Goal: Task Accomplishment & Management: Manage account settings

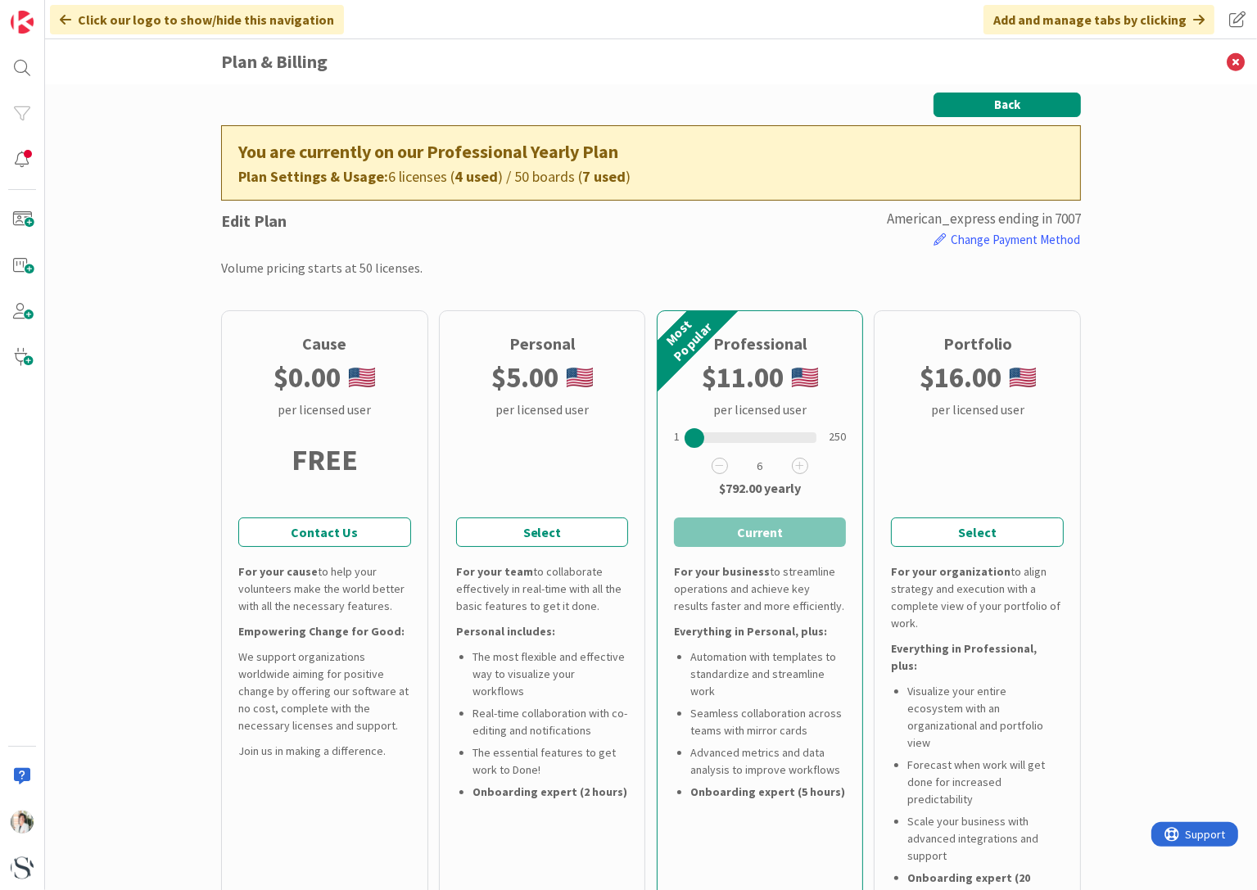
click at [1009, 101] on button "Back" at bounding box center [1006, 105] width 147 height 25
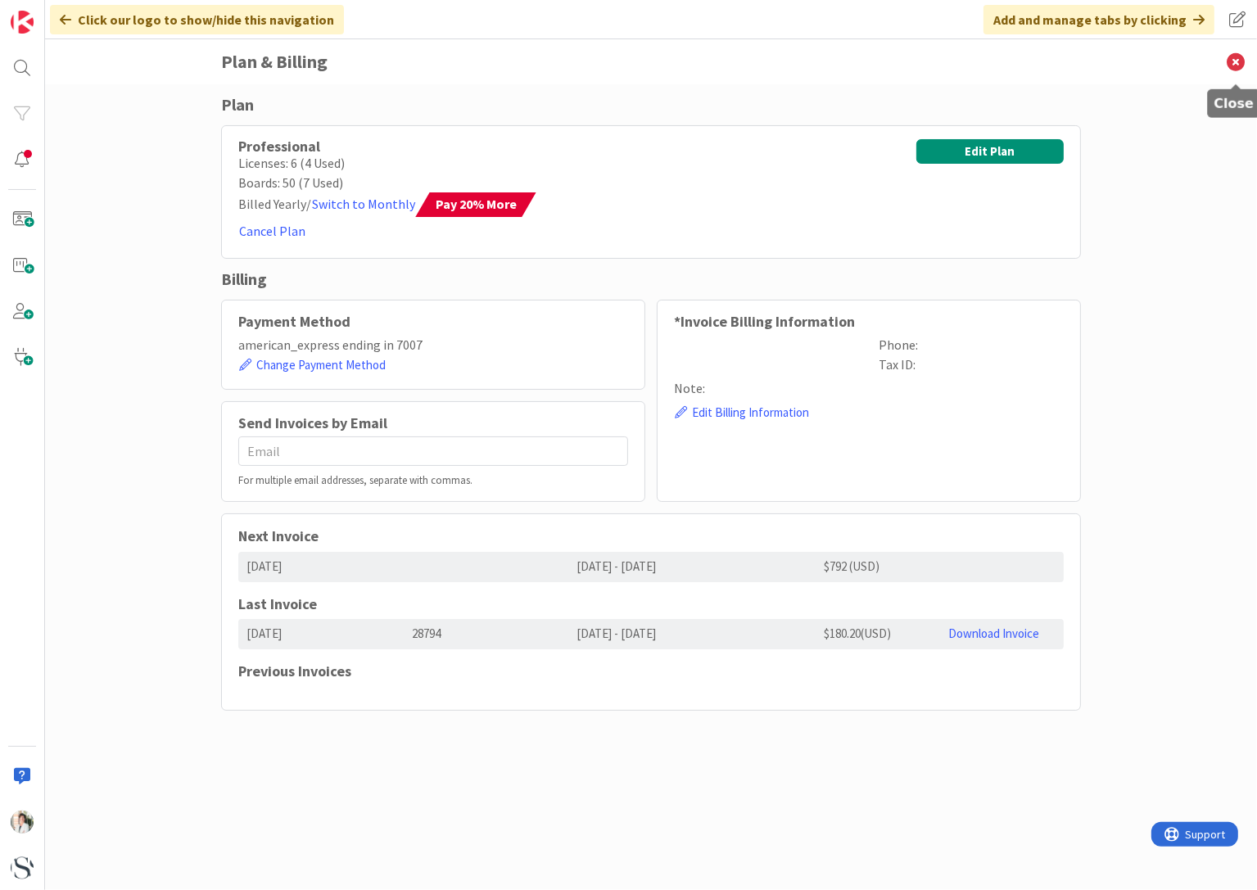
click at [1229, 60] on icon at bounding box center [1235, 61] width 43 height 45
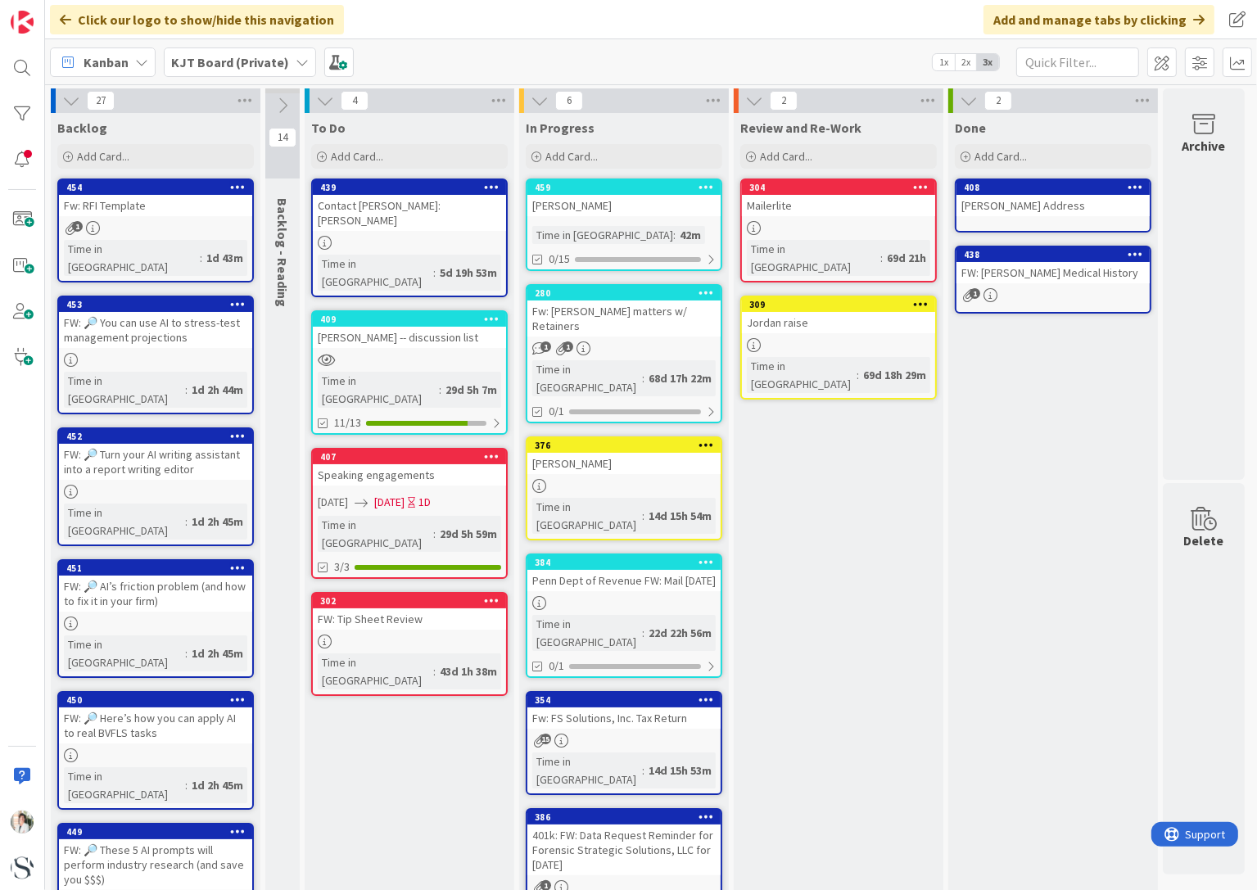
click at [287, 61] on div "KJT Board (Private)" at bounding box center [240, 61] width 152 height 29
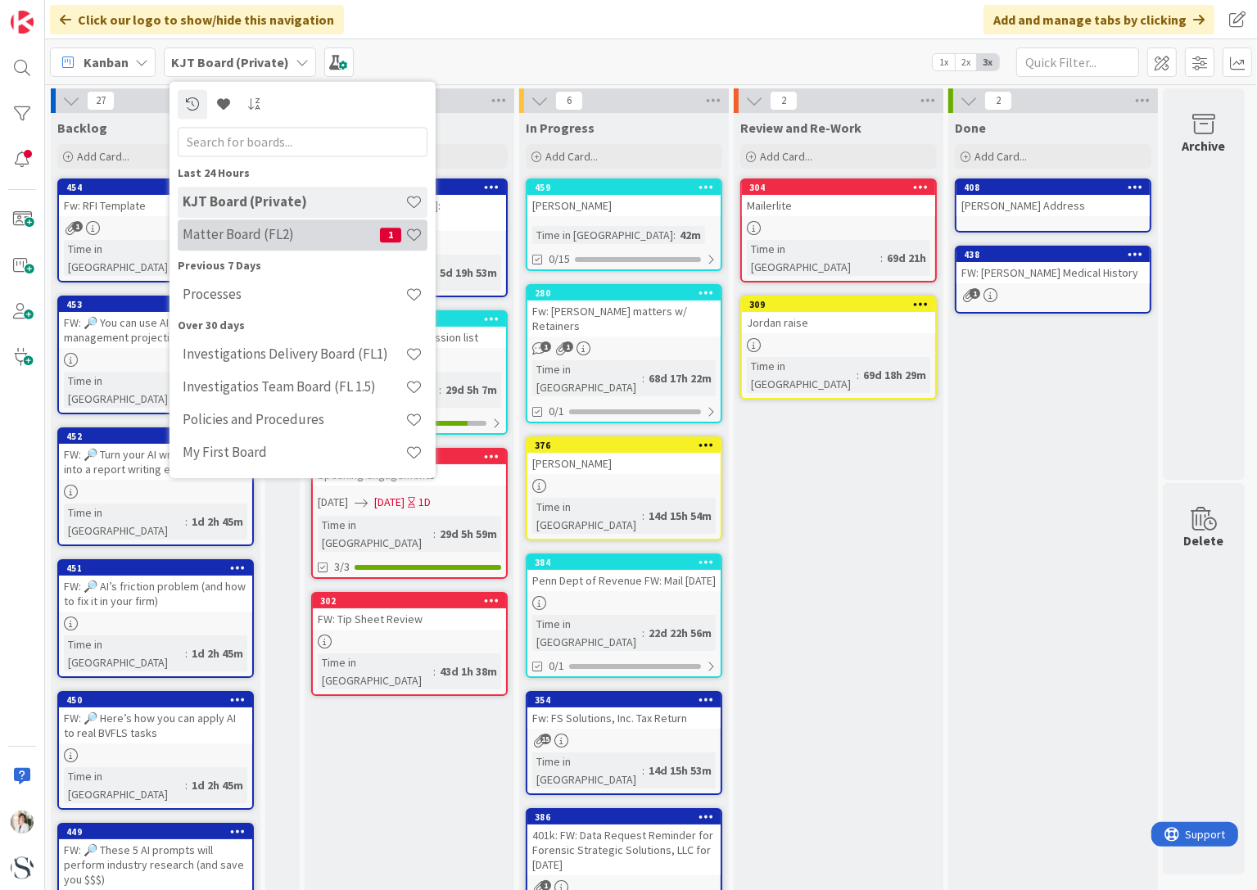
click at [252, 238] on h4 "Matter Board (FL2)" at bounding box center [281, 235] width 197 height 16
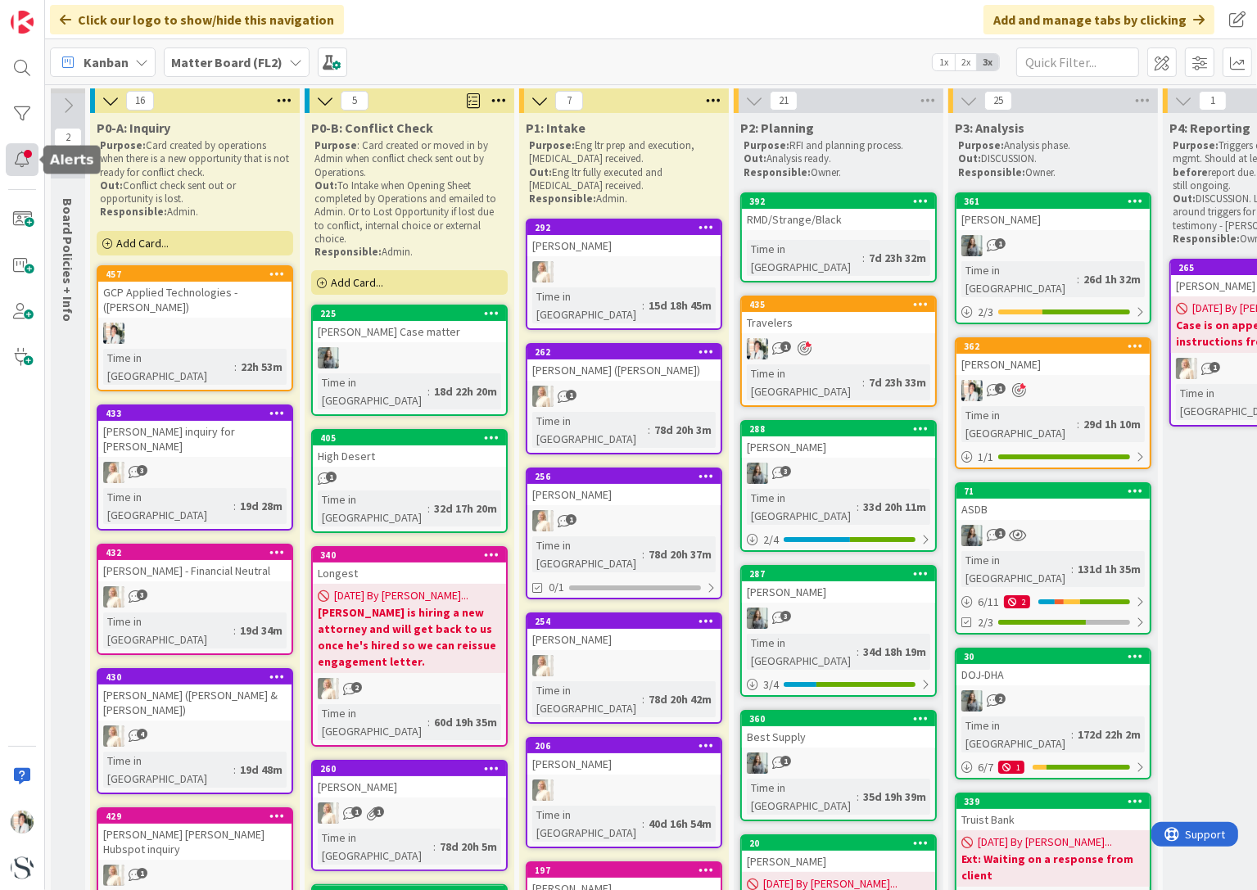
click at [19, 161] on div at bounding box center [22, 159] width 33 height 33
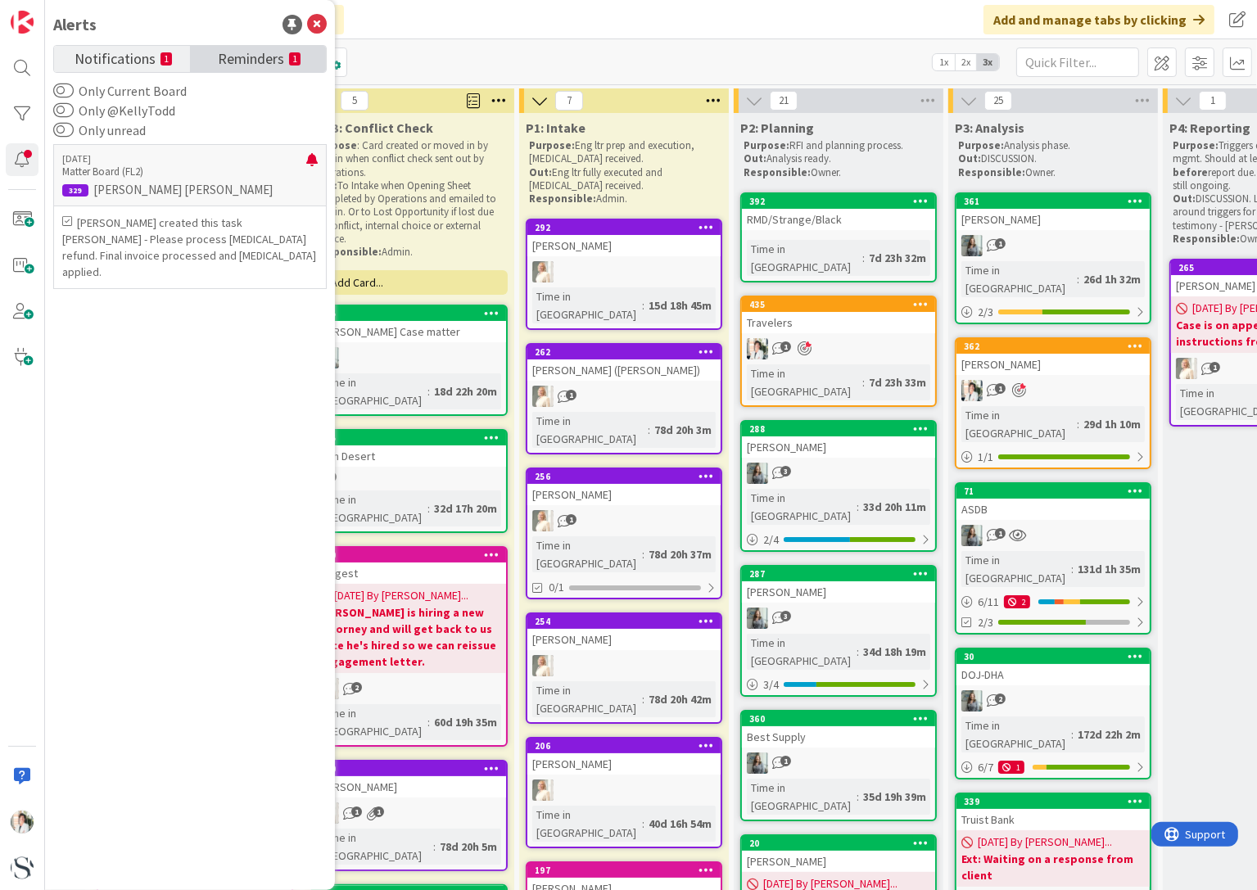
click at [211, 59] on link "Reminders 1" at bounding box center [258, 59] width 136 height 26
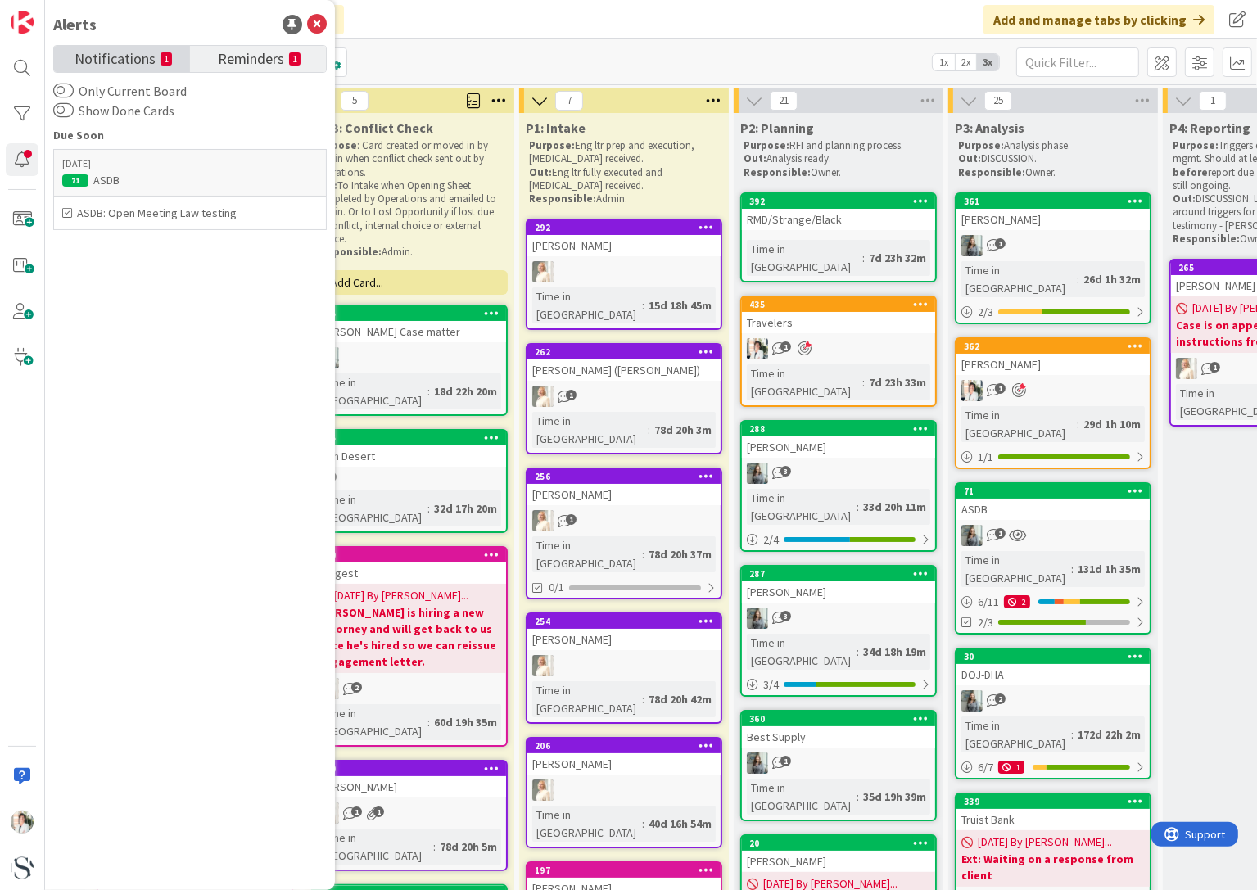
click at [123, 63] on span "Notifications" at bounding box center [114, 57] width 81 height 23
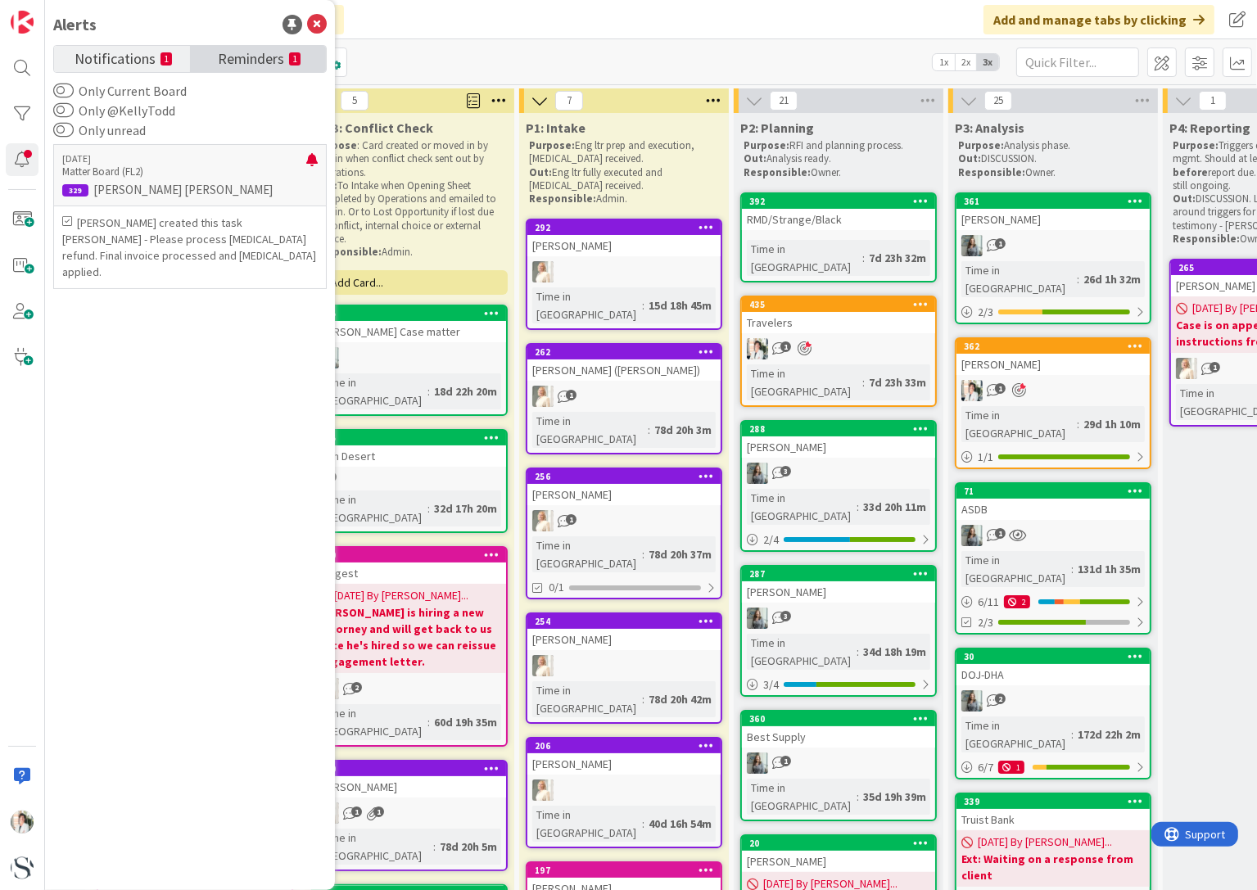
click at [247, 58] on span "Reminders" at bounding box center [251, 57] width 66 height 23
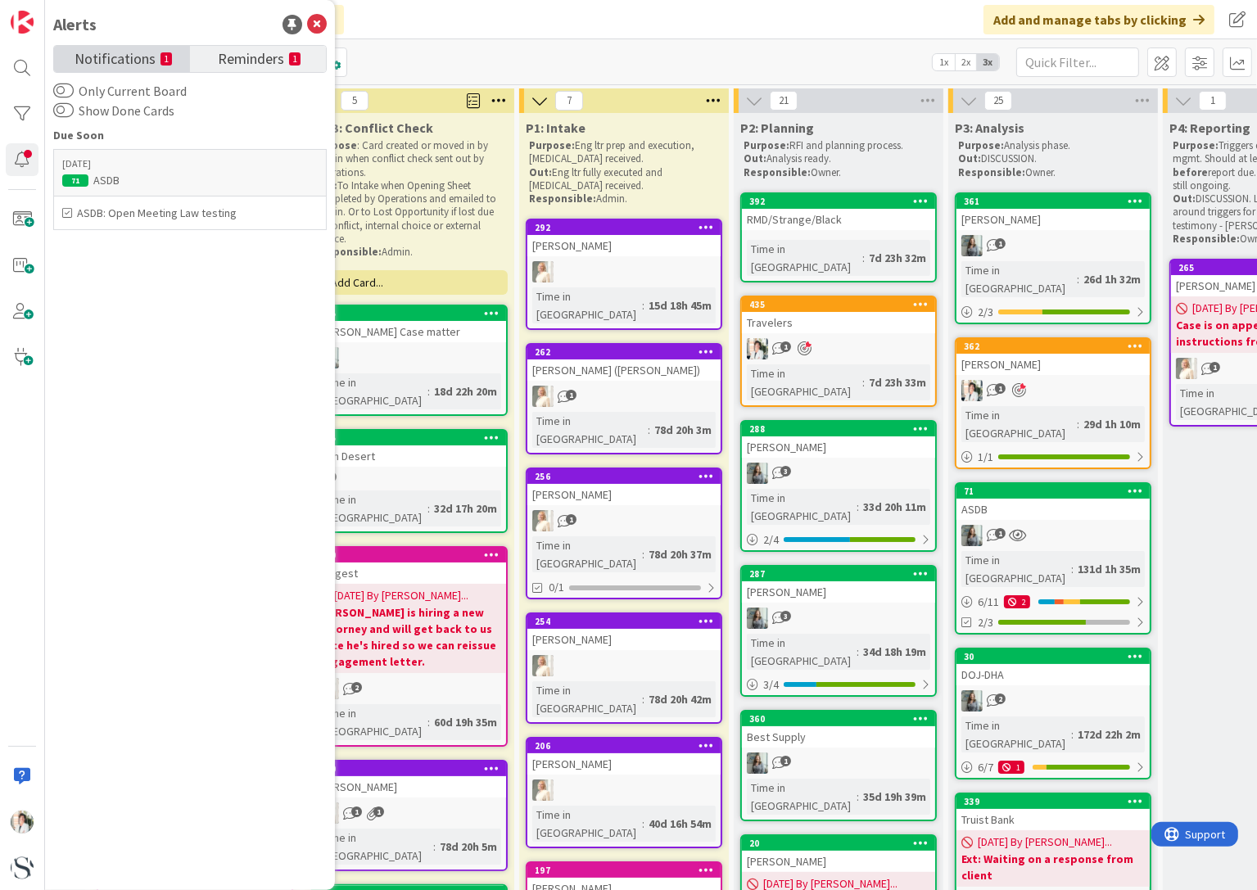
click at [98, 58] on span "Notifications" at bounding box center [114, 57] width 81 height 23
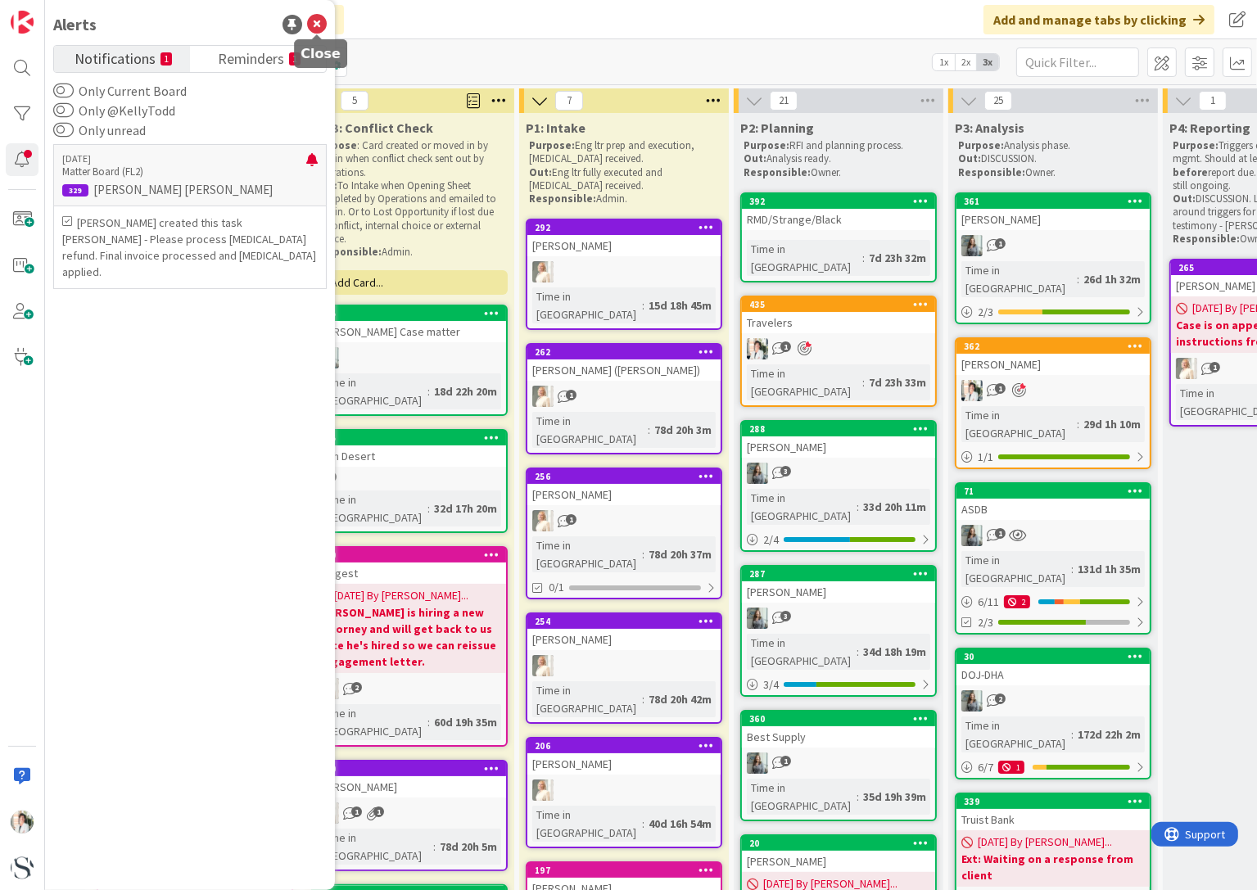
click at [316, 29] on icon at bounding box center [317, 25] width 20 height 20
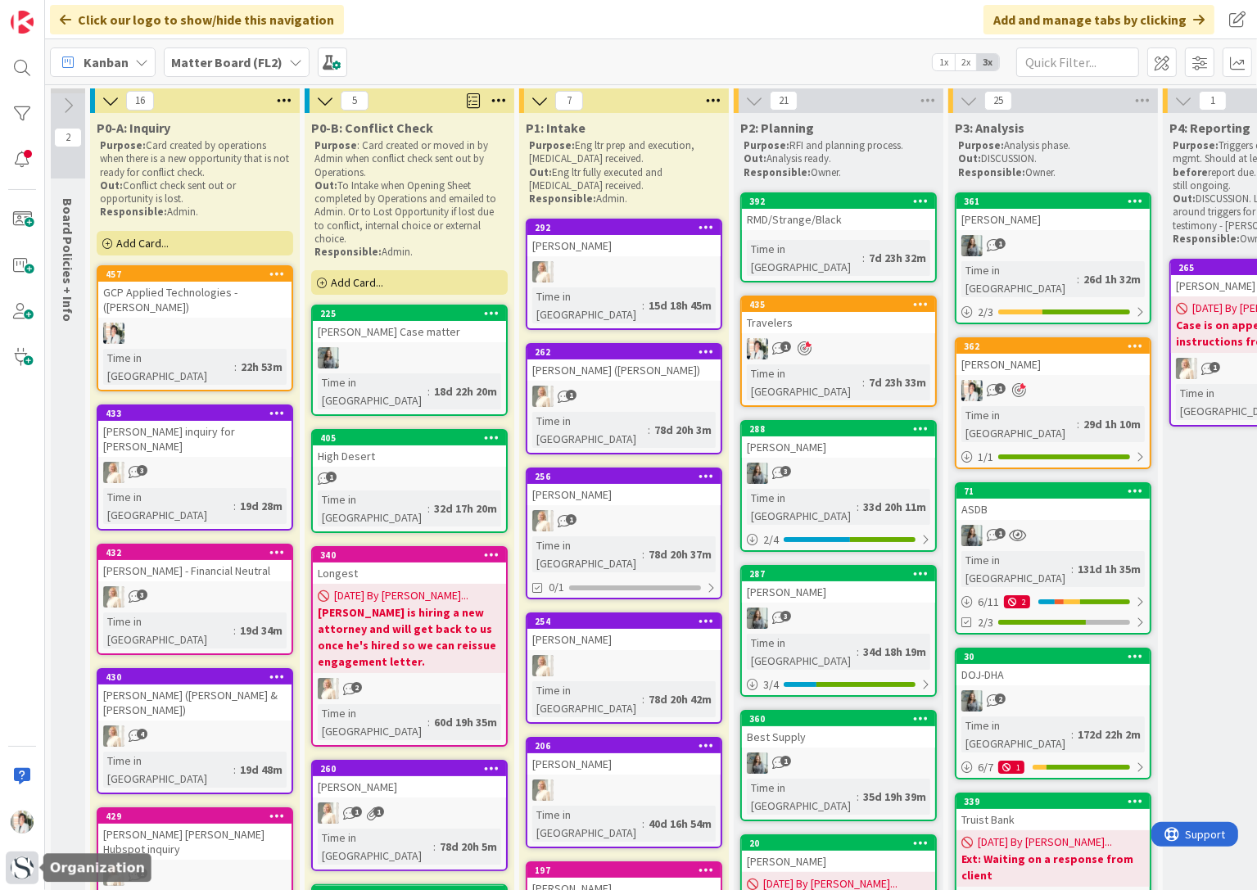
click at [16, 862] on img at bounding box center [22, 867] width 23 height 23
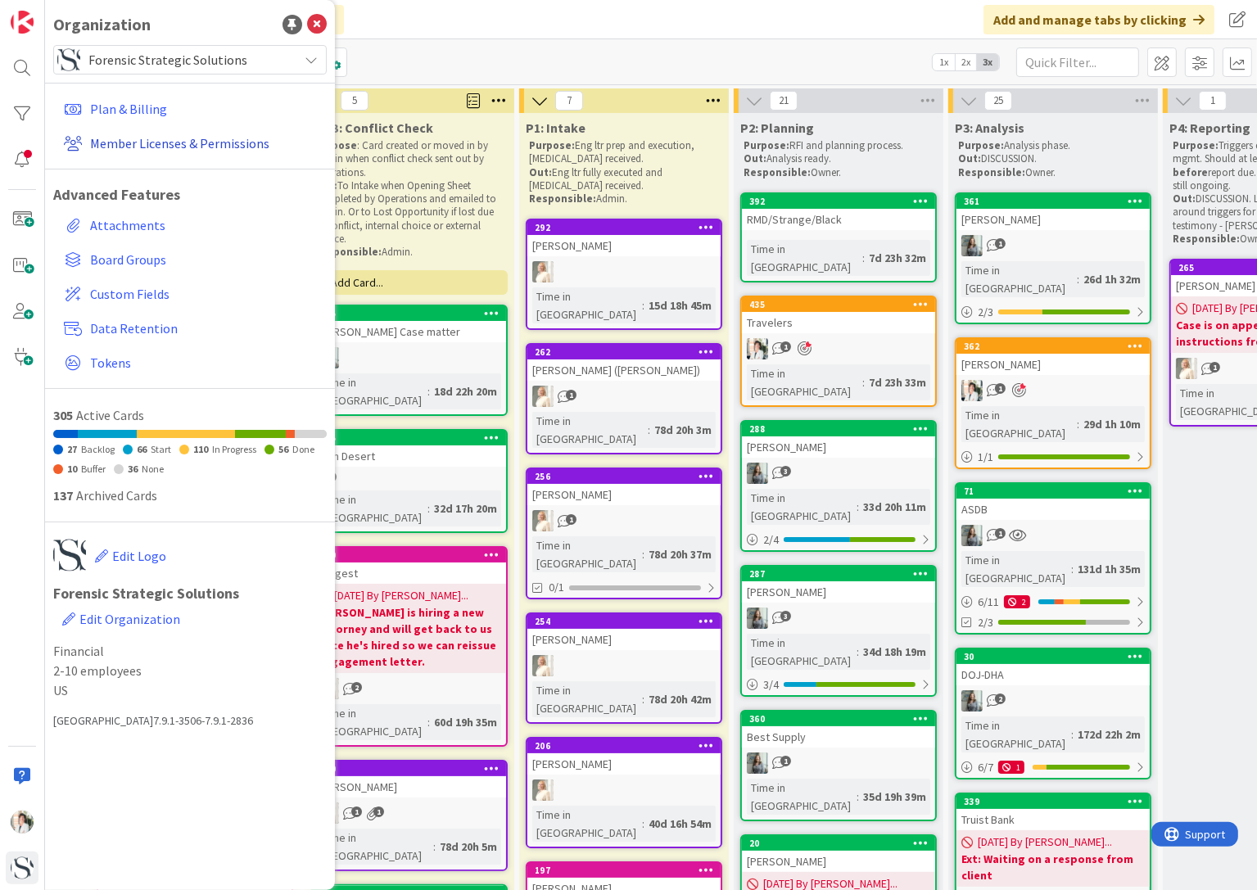
click at [112, 135] on link "Member Licenses & Permissions" at bounding box center [191, 143] width 269 height 29
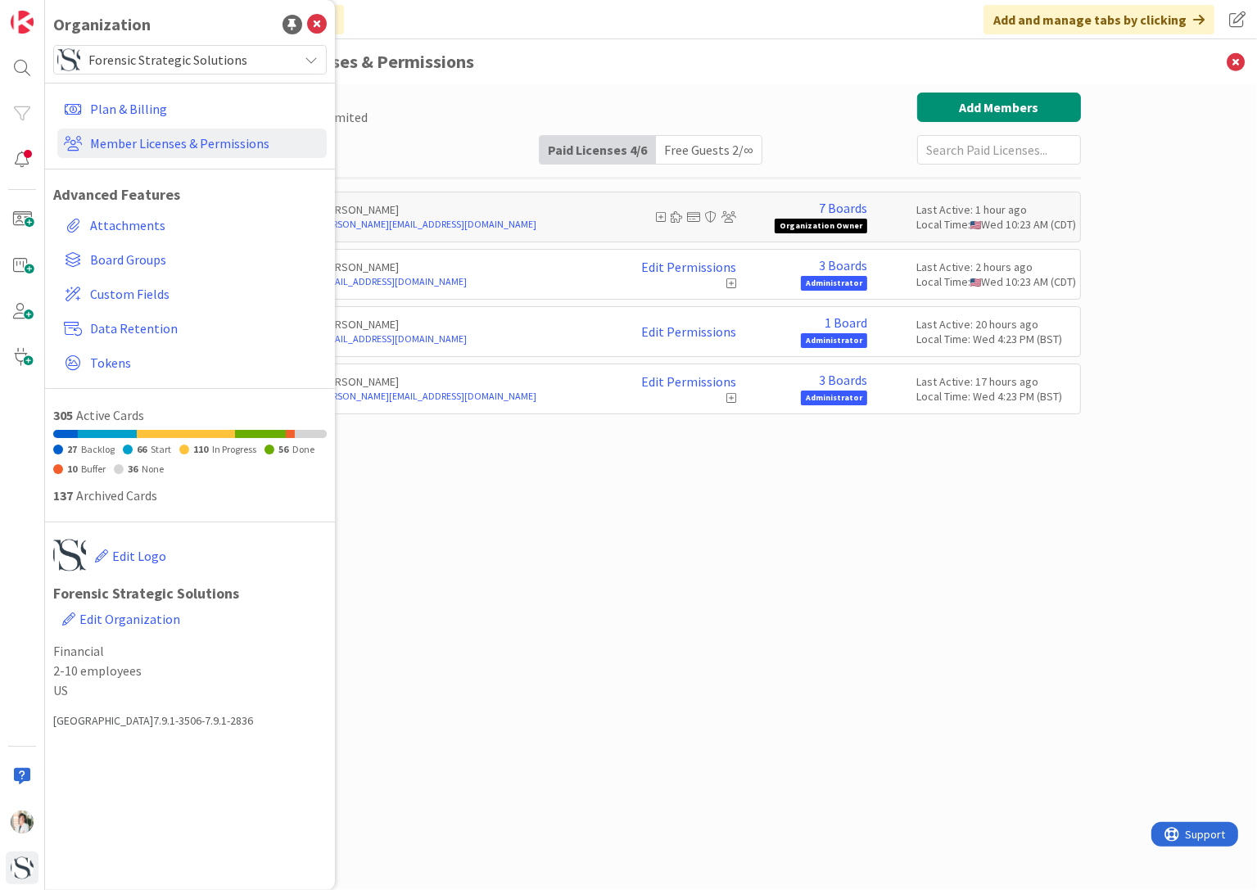
click at [604, 600] on div "Paid Available: 2 Free Available: Unlimited Name Paid Licenses 4 / 6 Free Guest…" at bounding box center [651, 471] width 860 height 756
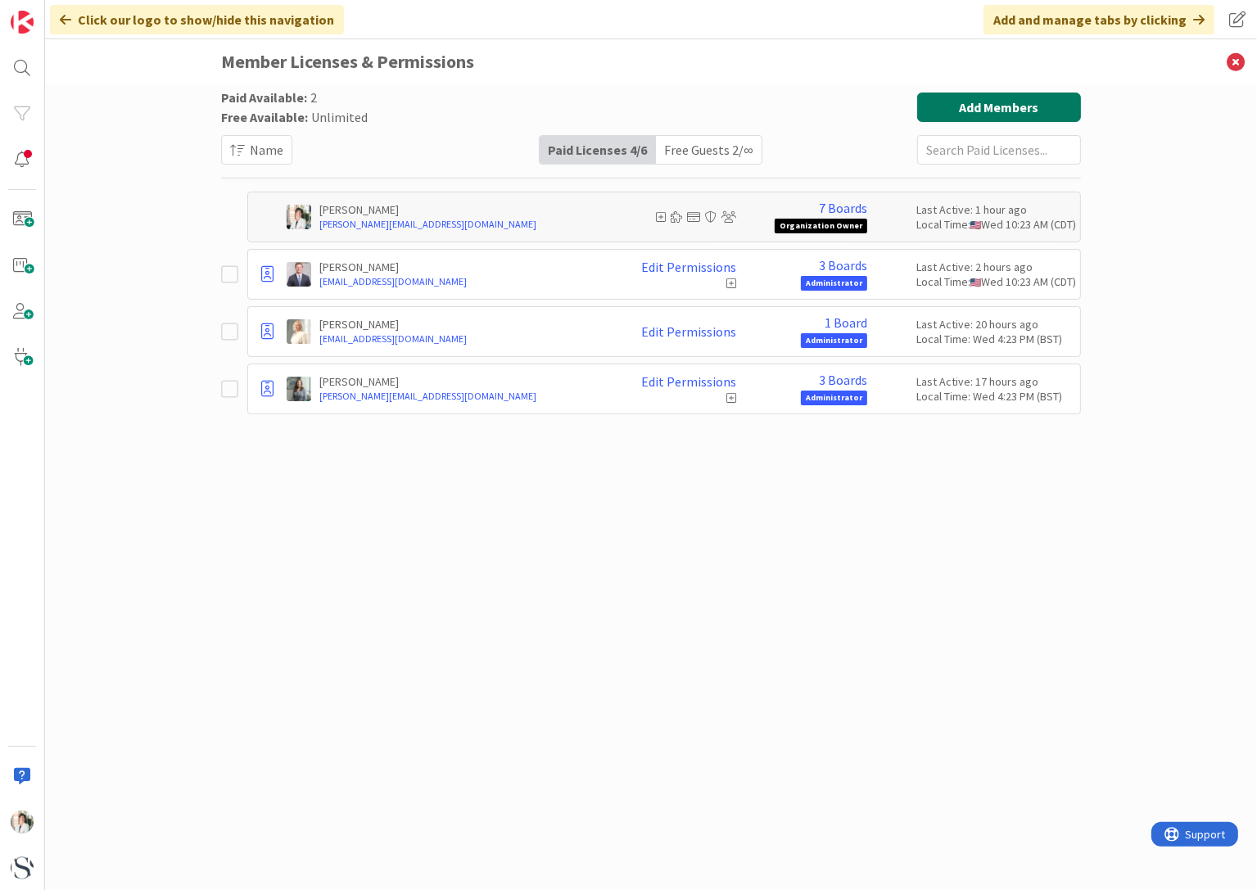
click at [970, 108] on button "Add Members" at bounding box center [999, 107] width 164 height 29
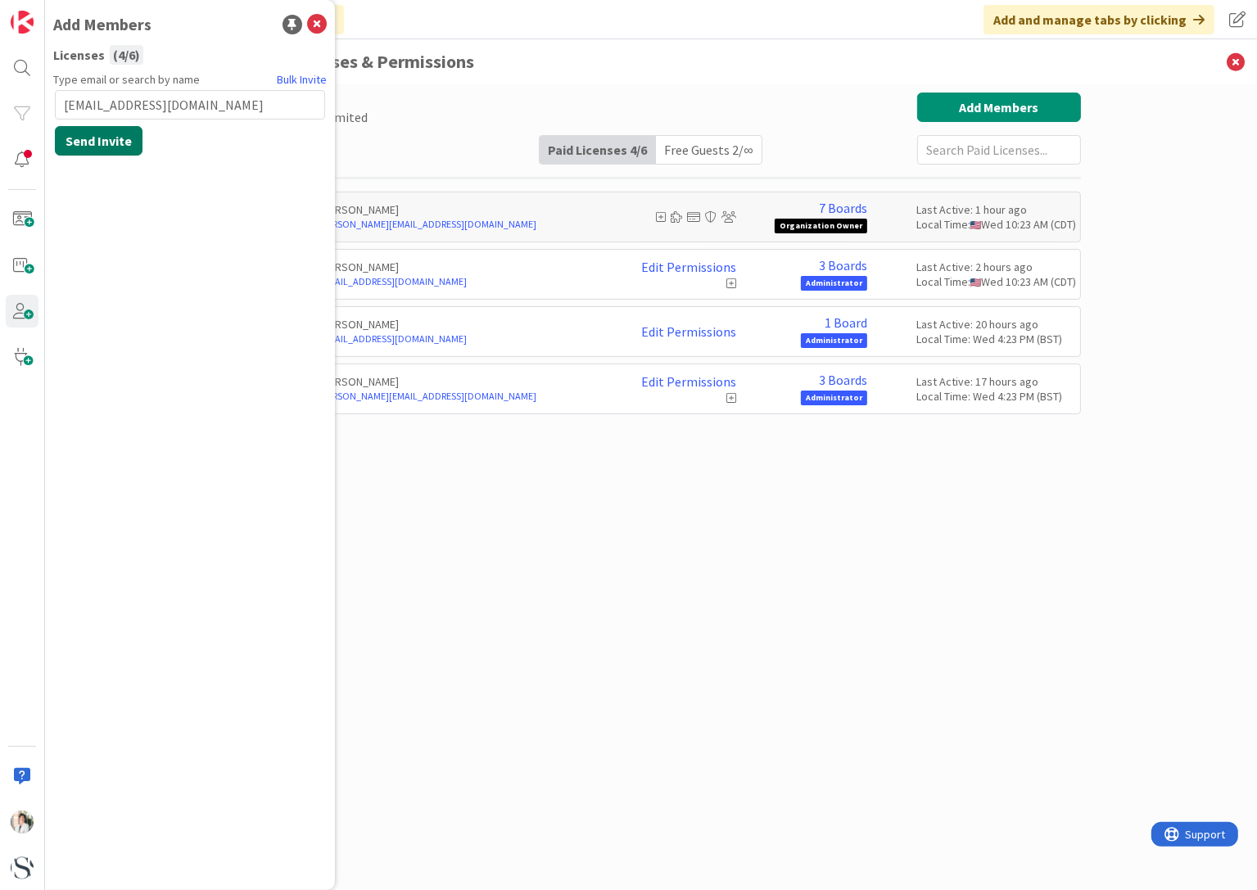
type input "[EMAIL_ADDRESS][DOMAIN_NAME]"
click at [102, 130] on button "Send Invite" at bounding box center [99, 140] width 88 height 29
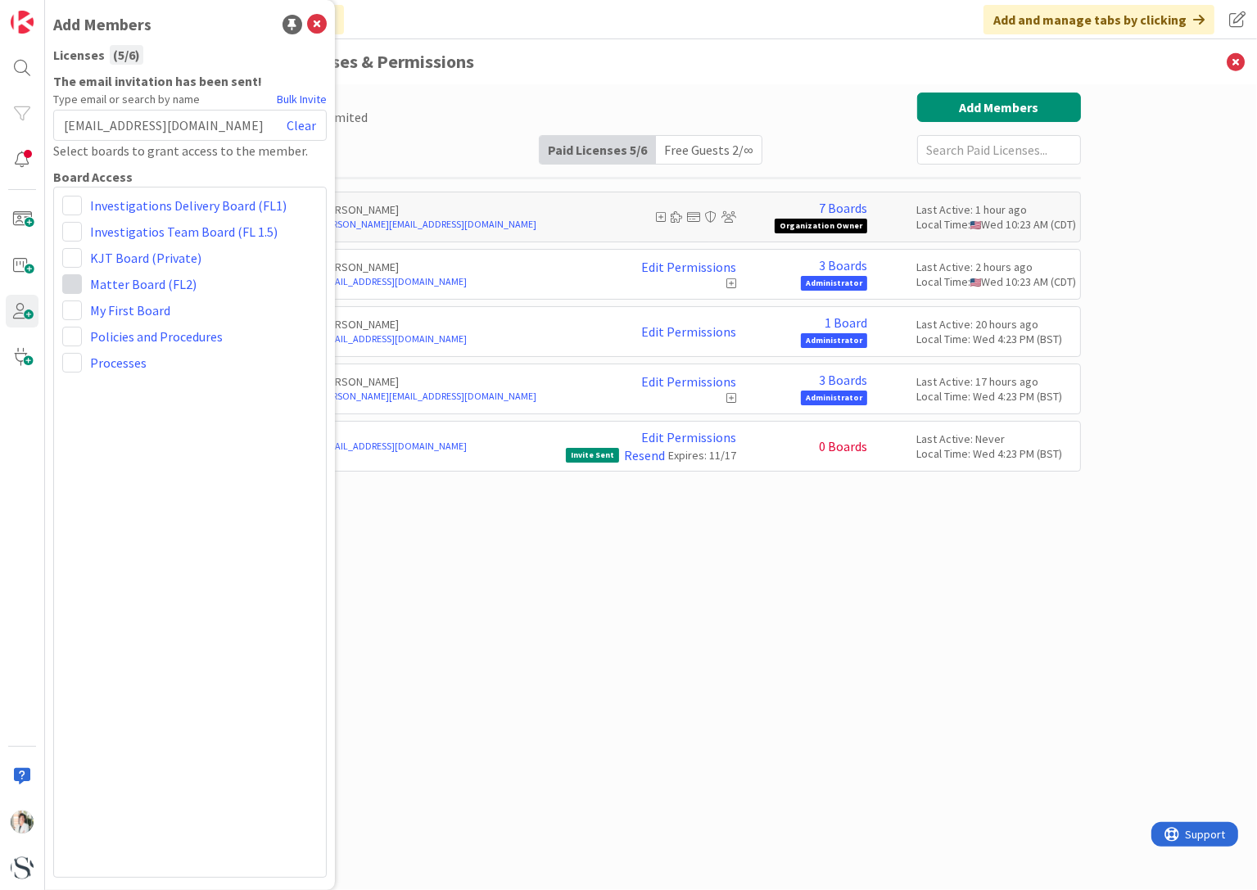
click at [74, 282] on span at bounding box center [72, 284] width 20 height 20
click at [186, 487] on div "Investigations Delivery Board (FL1) Investigatios Team Board (FL 1.5) KJT Board…" at bounding box center [189, 532] width 273 height 691
click at [317, 17] on icon at bounding box center [317, 25] width 20 height 20
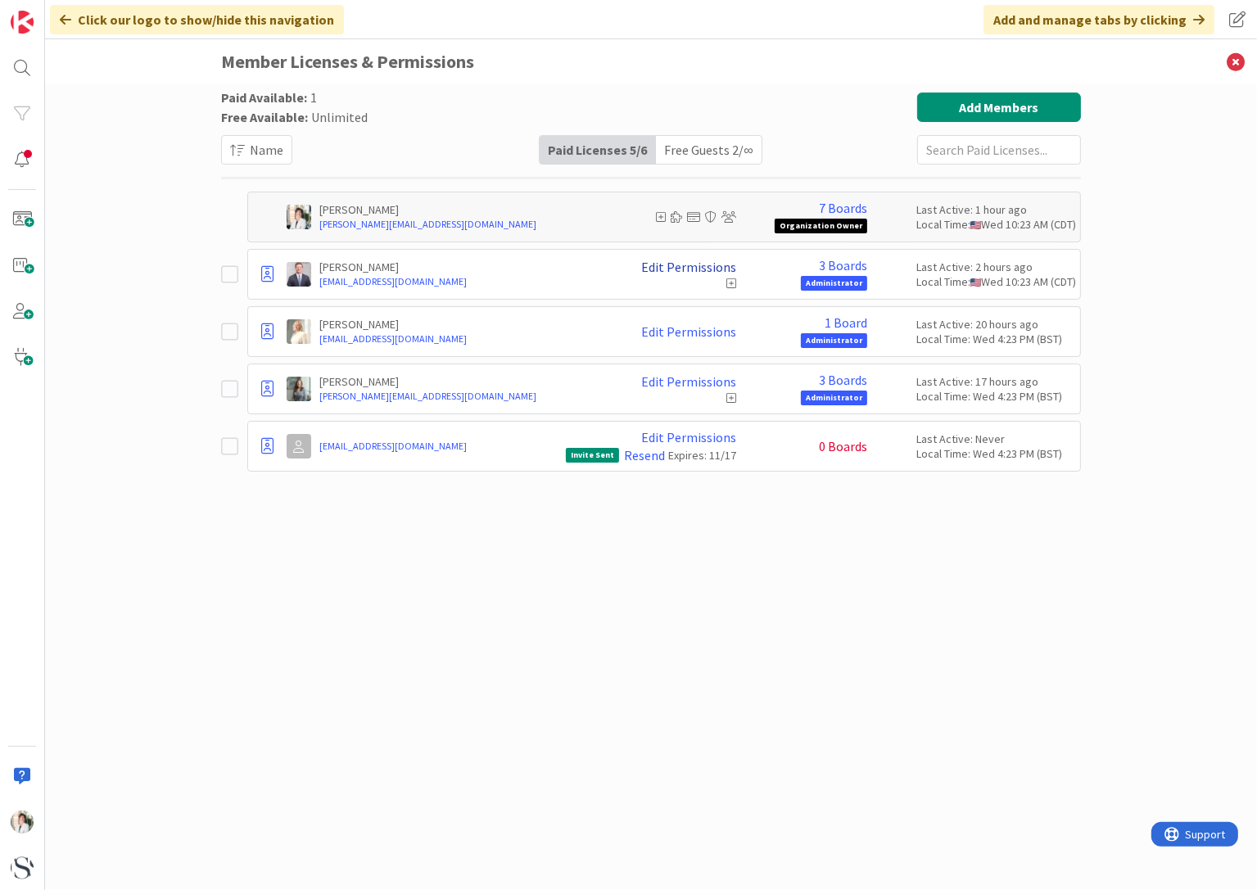
click at [675, 266] on link "Edit Permissions" at bounding box center [688, 267] width 95 height 15
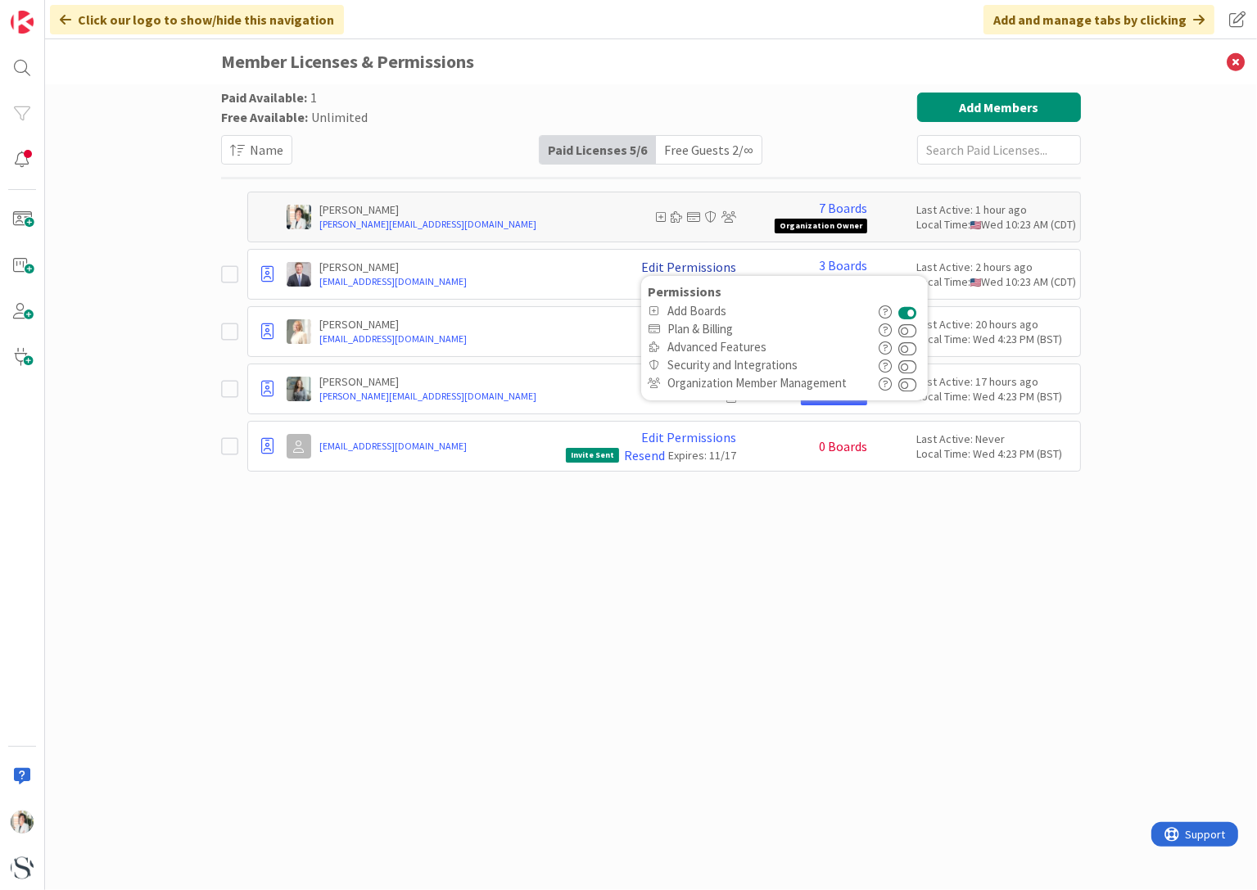
click at [675, 266] on link "Edit Permissions" at bounding box center [688, 267] width 95 height 15
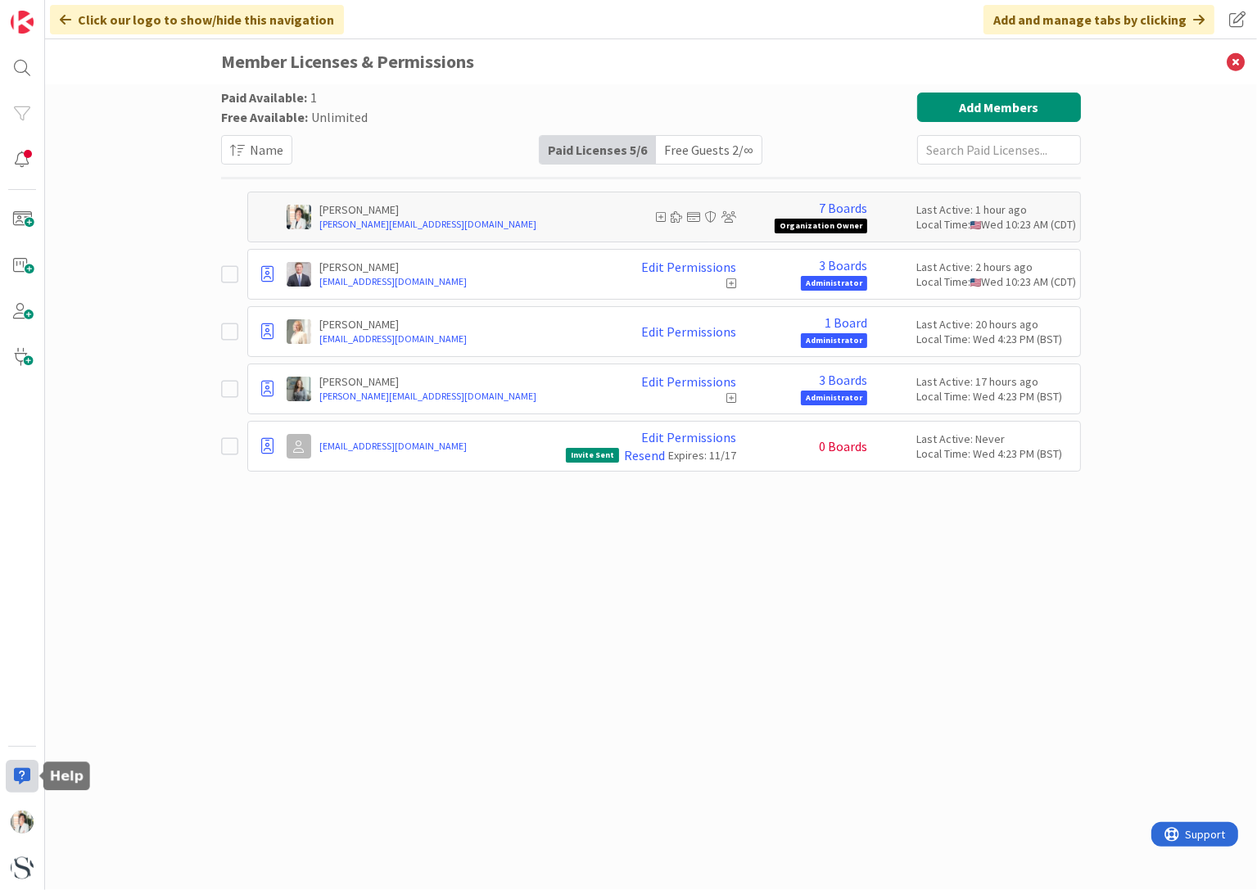
click at [15, 767] on div at bounding box center [22, 776] width 33 height 33
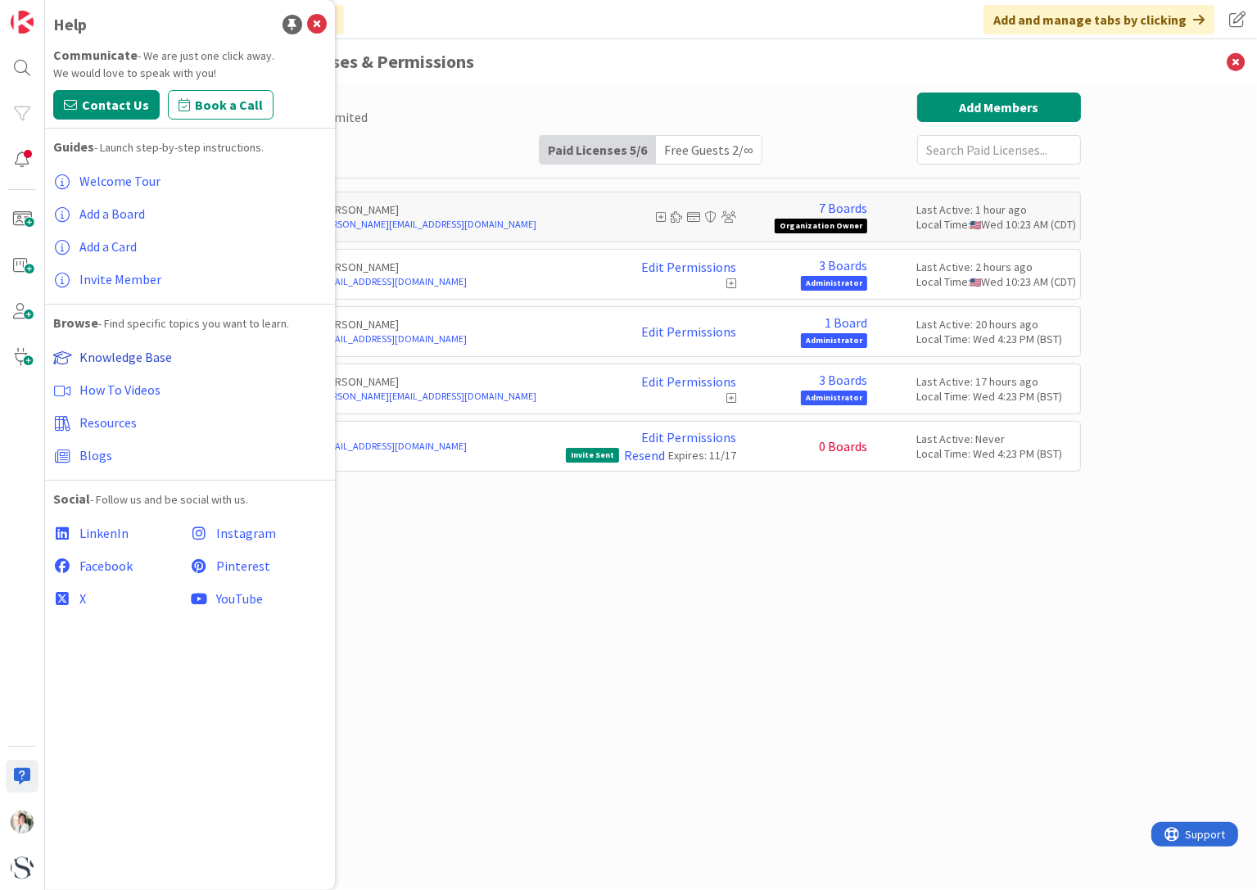
click at [86, 350] on span "Knowledge Base" at bounding box center [125, 357] width 93 height 16
click at [458, 113] on div "Paid Available: 1 Free Available: Unlimited Name Paid Licenses 5 / 6 Free Guest…" at bounding box center [651, 129] width 860 height 72
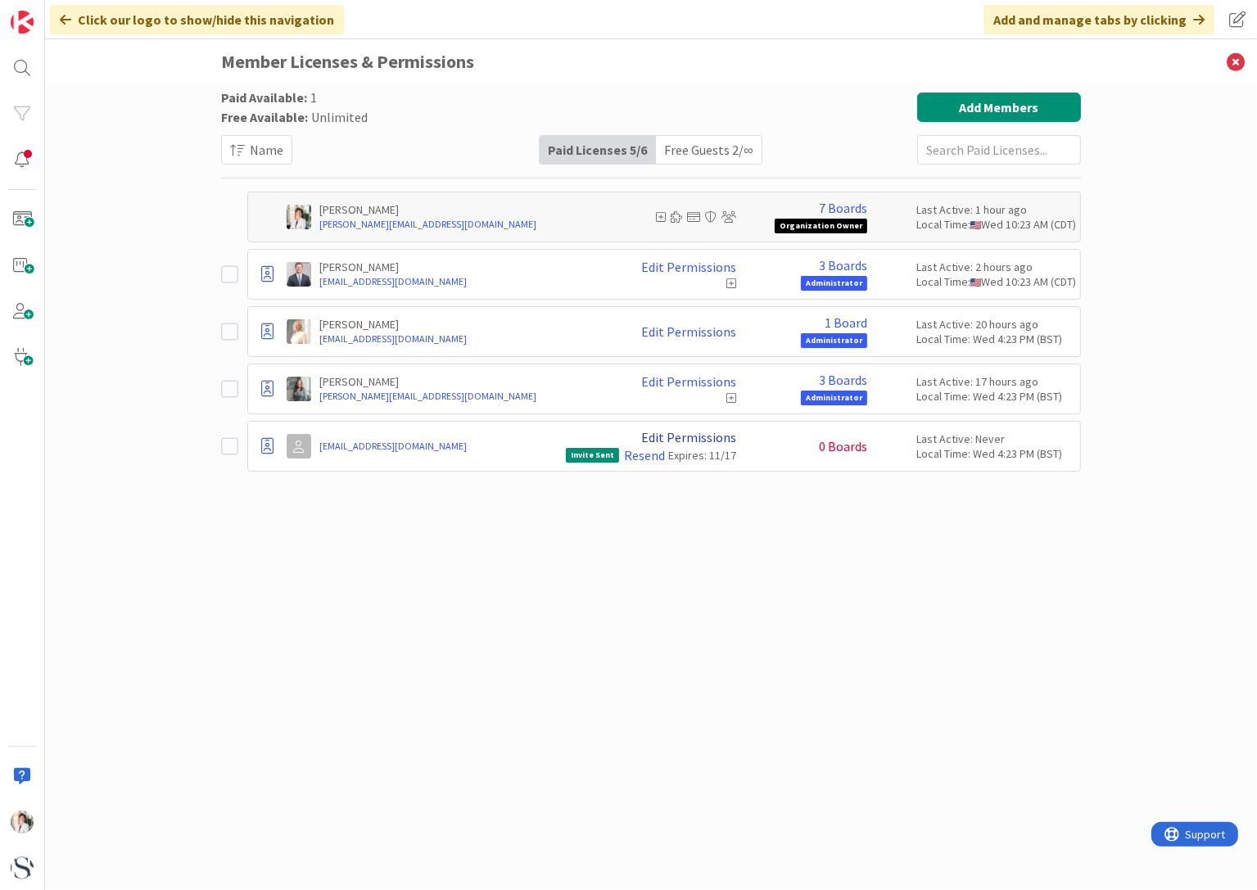
click at [720, 435] on link "Edit Permissions" at bounding box center [688, 437] width 95 height 15
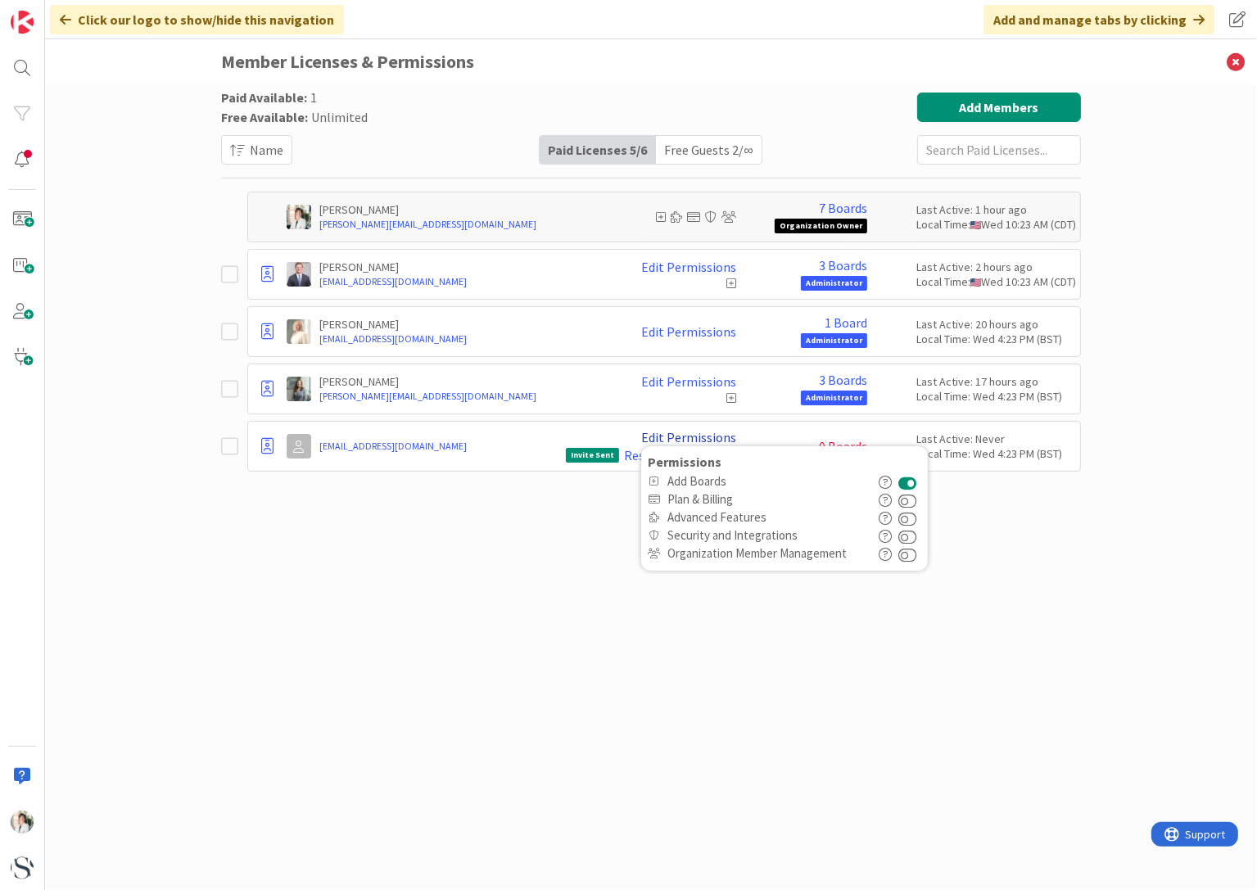
click at [720, 435] on link "Edit Permissions" at bounding box center [688, 437] width 95 height 15
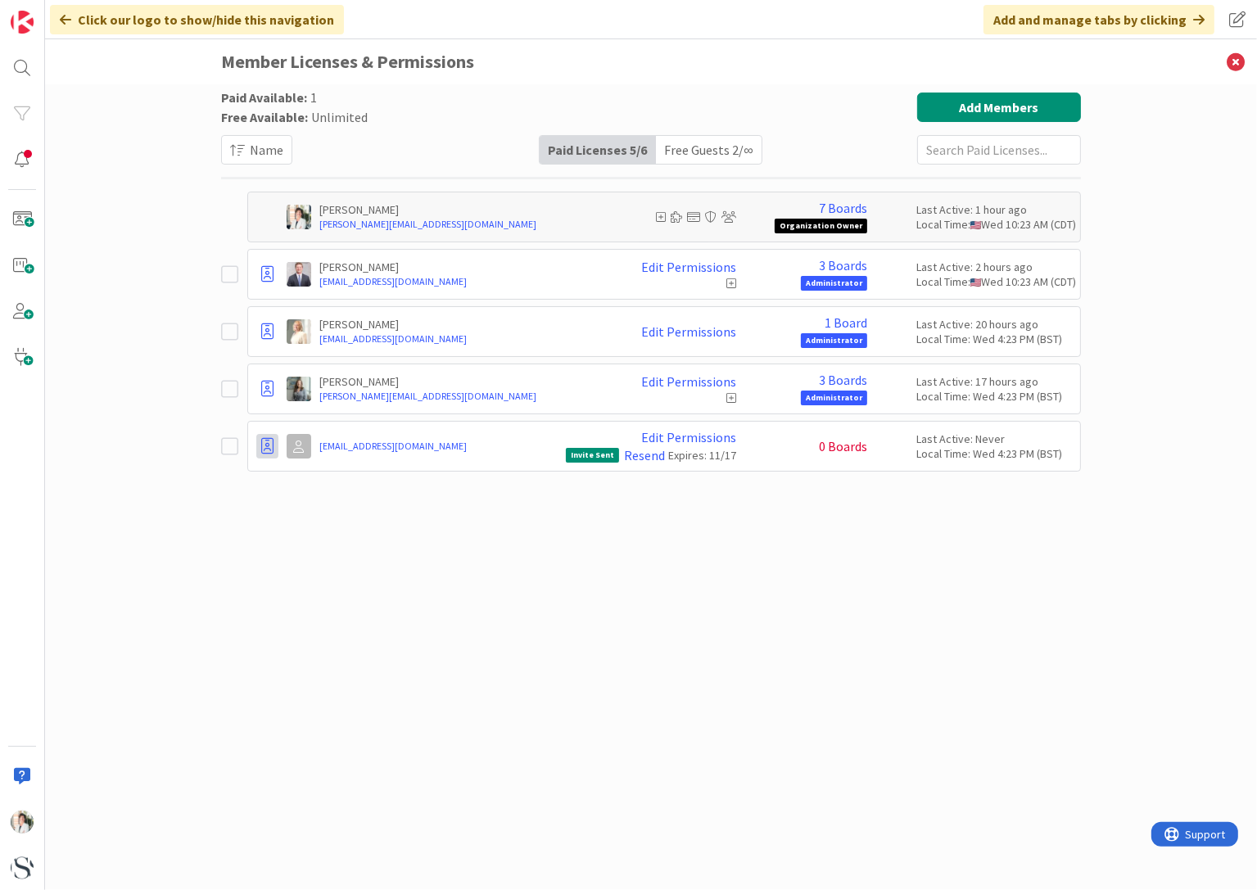
click at [269, 446] on icon at bounding box center [267, 446] width 12 height 16
click at [691, 434] on link "Edit Permissions" at bounding box center [688, 437] width 95 height 15
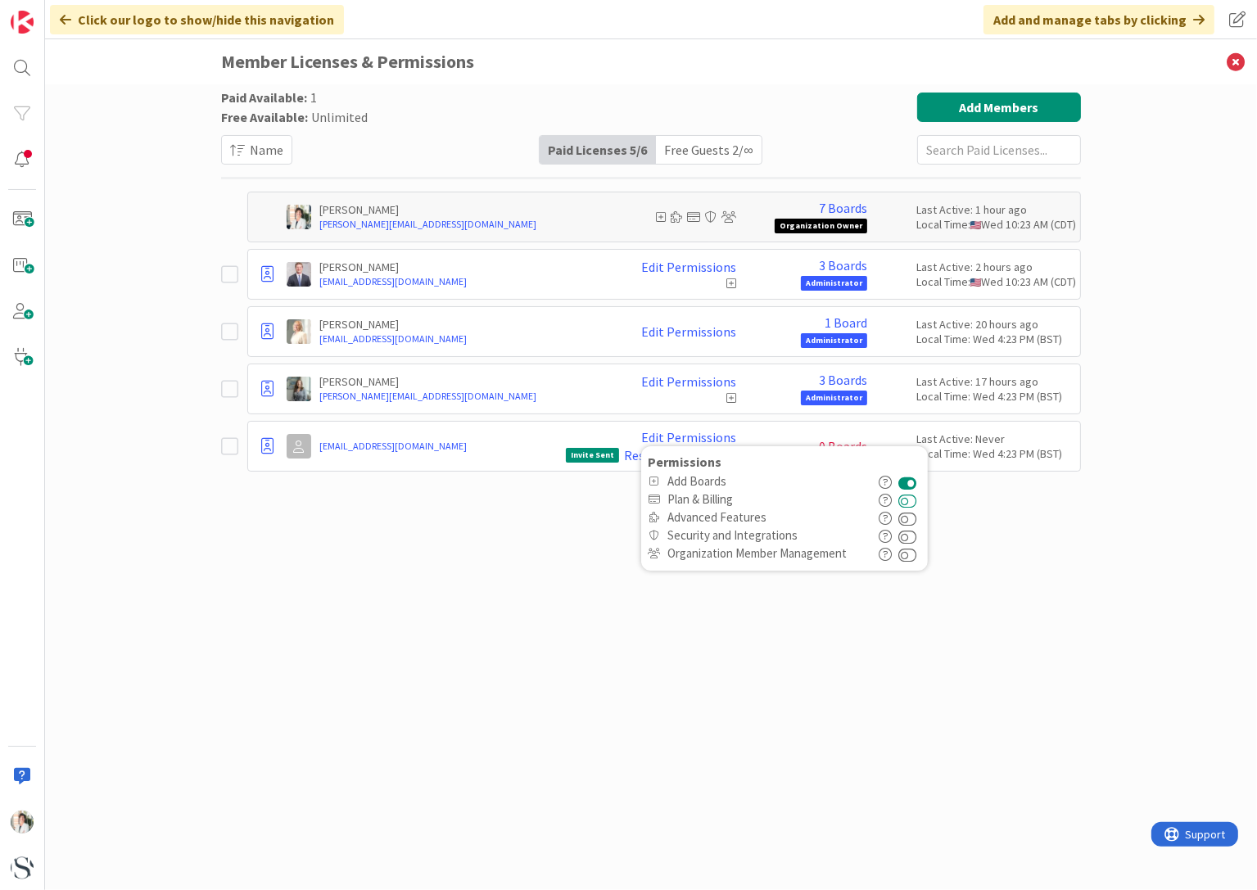
click at [917, 499] on button at bounding box center [907, 499] width 19 height 18
click at [891, 515] on icon "button" at bounding box center [884, 518] width 13 height 13
click at [1117, 535] on icon at bounding box center [1111, 539] width 15 height 15
click at [912, 518] on button at bounding box center [907, 517] width 19 height 18
click at [887, 535] on icon "button" at bounding box center [884, 536] width 13 height 13
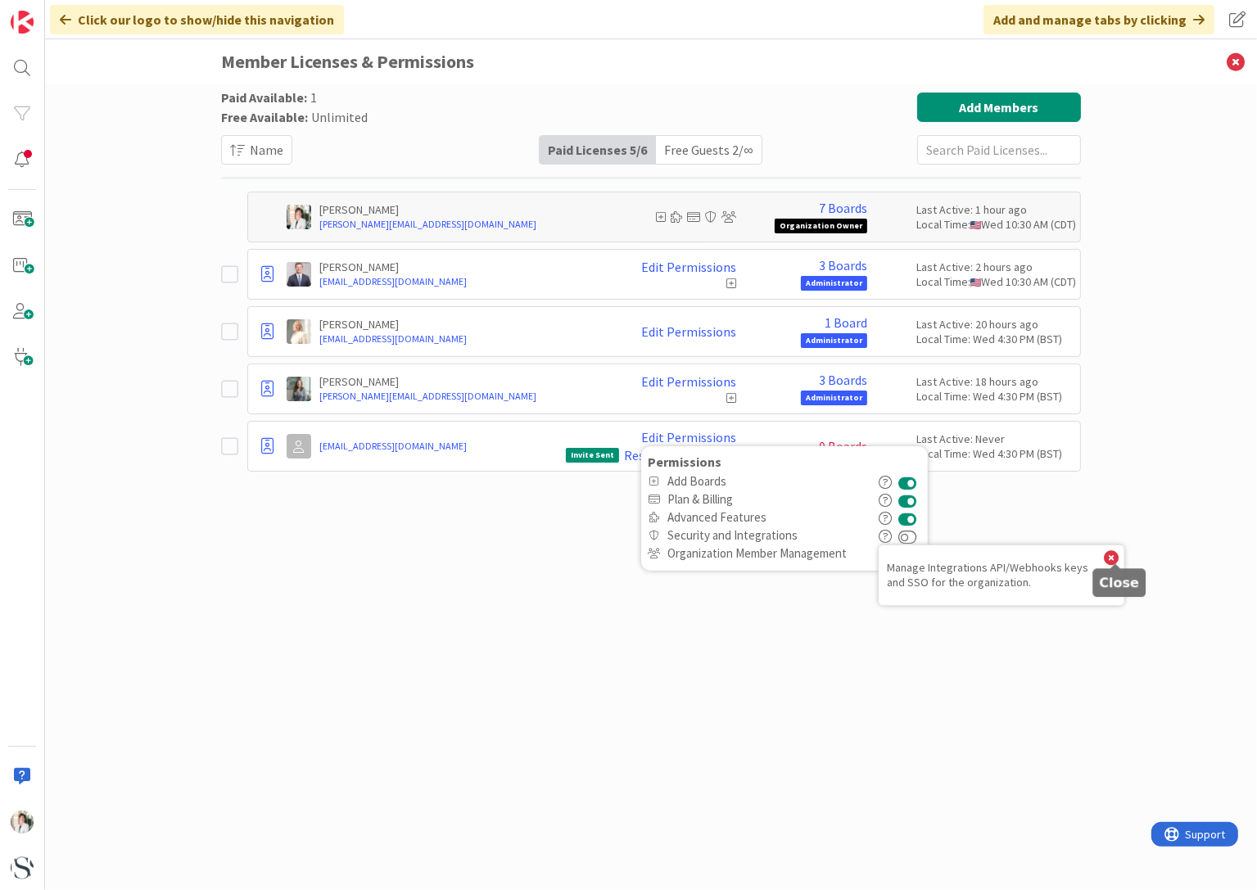
click at [1117, 558] on icon at bounding box center [1111, 557] width 15 height 15
click at [887, 553] on icon "button" at bounding box center [884, 554] width 13 height 13
click at [912, 550] on button at bounding box center [907, 553] width 19 height 18
click at [920, 648] on div "Paid Available: 1 Free Available: Unlimited Name Paid Licenses 5 / 6 Free Guest…" at bounding box center [651, 471] width 860 height 756
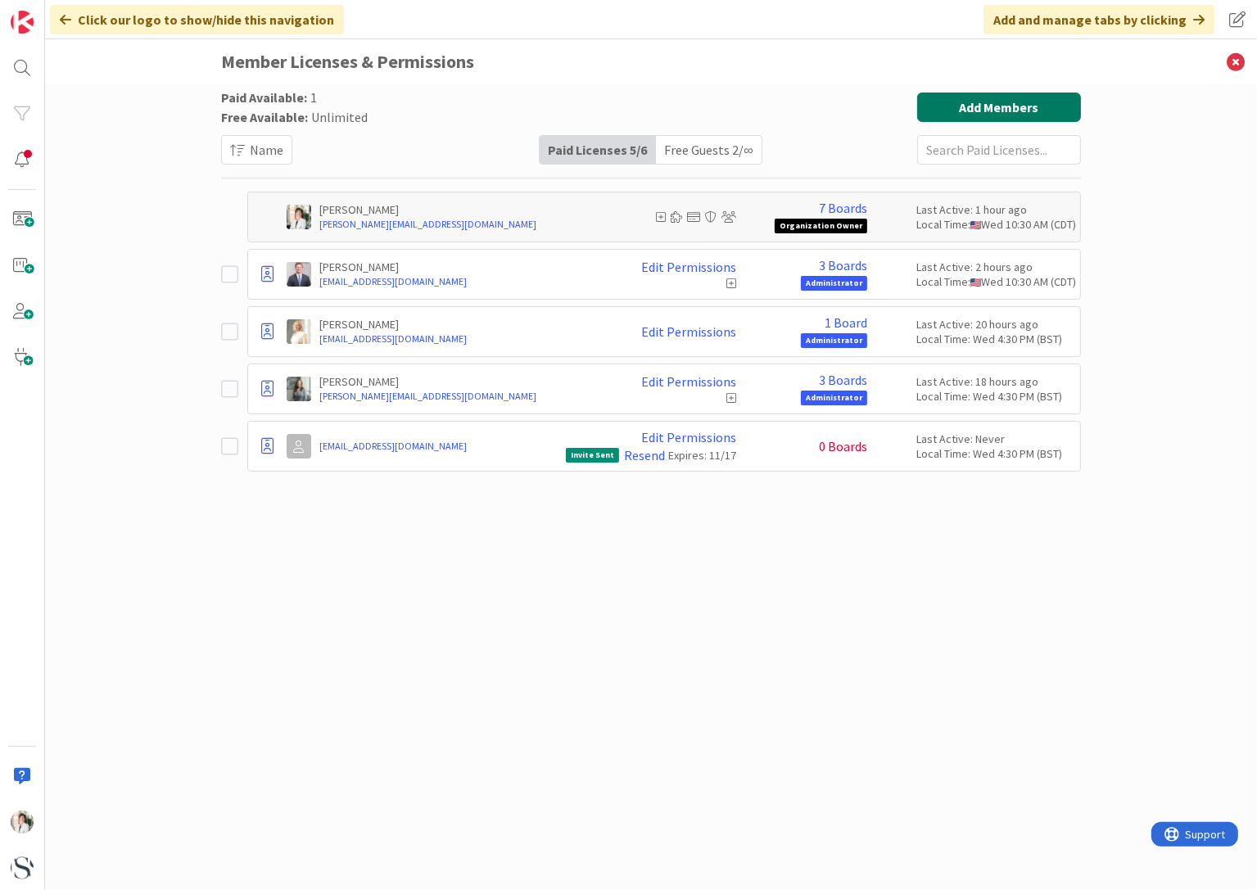
click at [968, 102] on button "Add Members" at bounding box center [999, 107] width 164 height 29
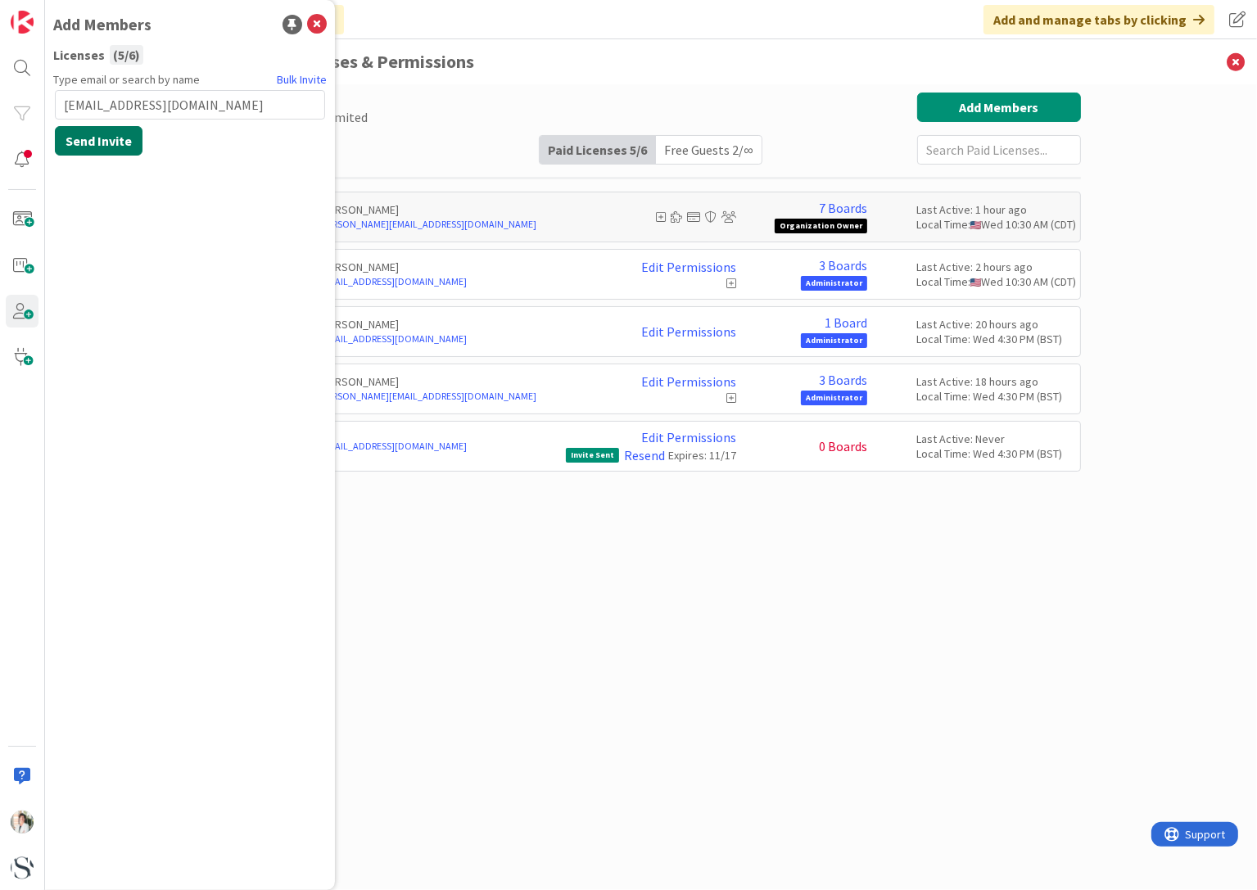
type input "[EMAIL_ADDRESS][DOMAIN_NAME]"
click at [79, 141] on button "Send Invite" at bounding box center [99, 140] width 88 height 29
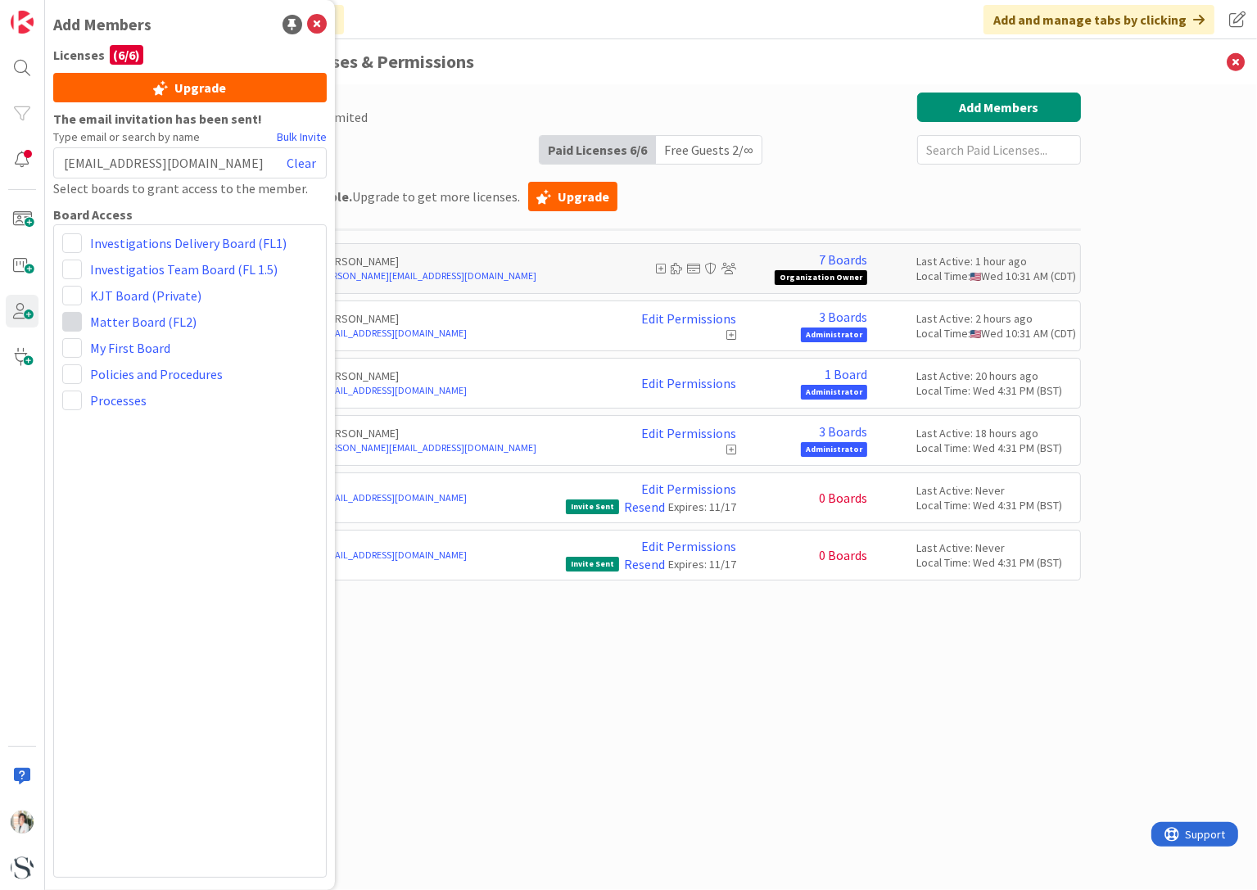
click at [70, 323] on span at bounding box center [72, 322] width 20 height 20
click at [72, 323] on span at bounding box center [72, 322] width 20 height 20
click at [71, 323] on span at bounding box center [72, 322] width 20 height 20
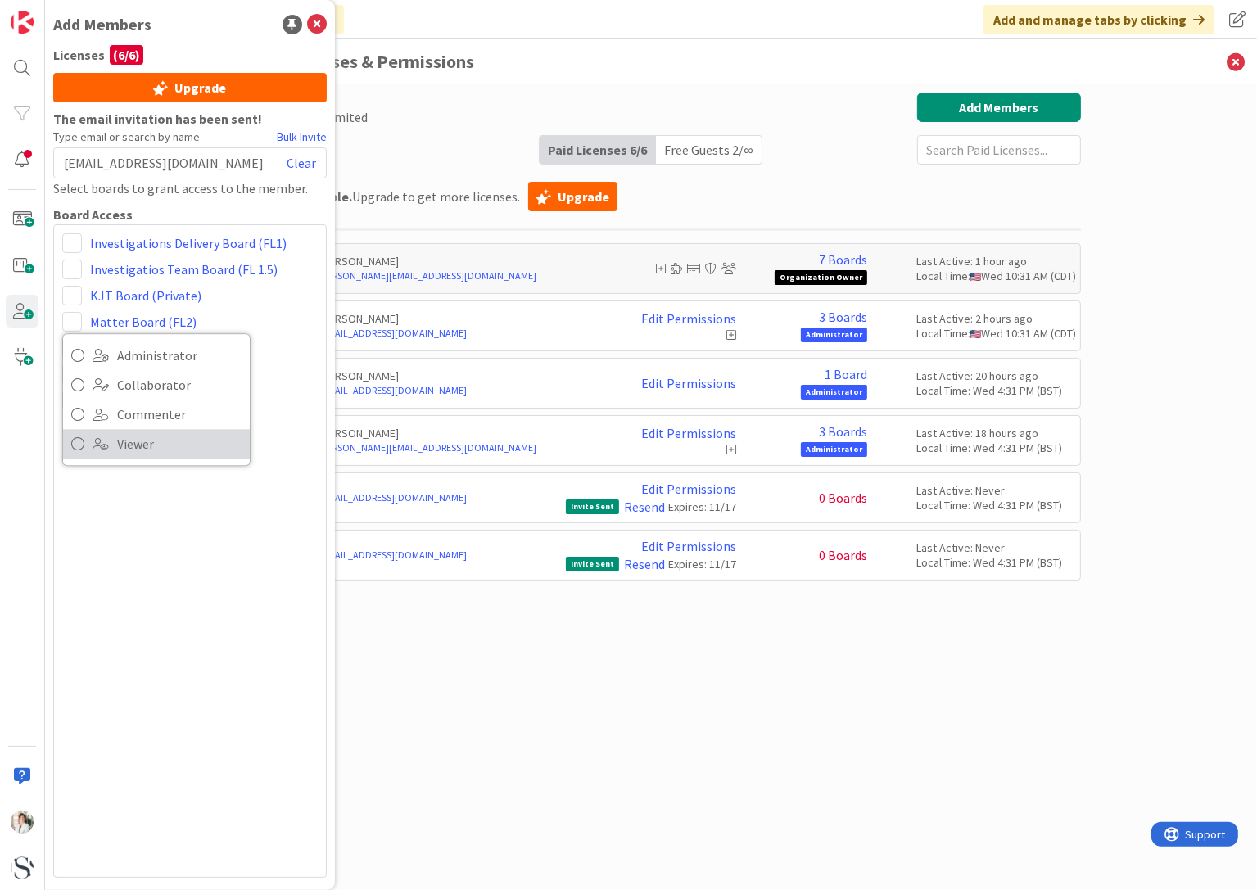
click at [75, 447] on icon at bounding box center [77, 443] width 13 height 25
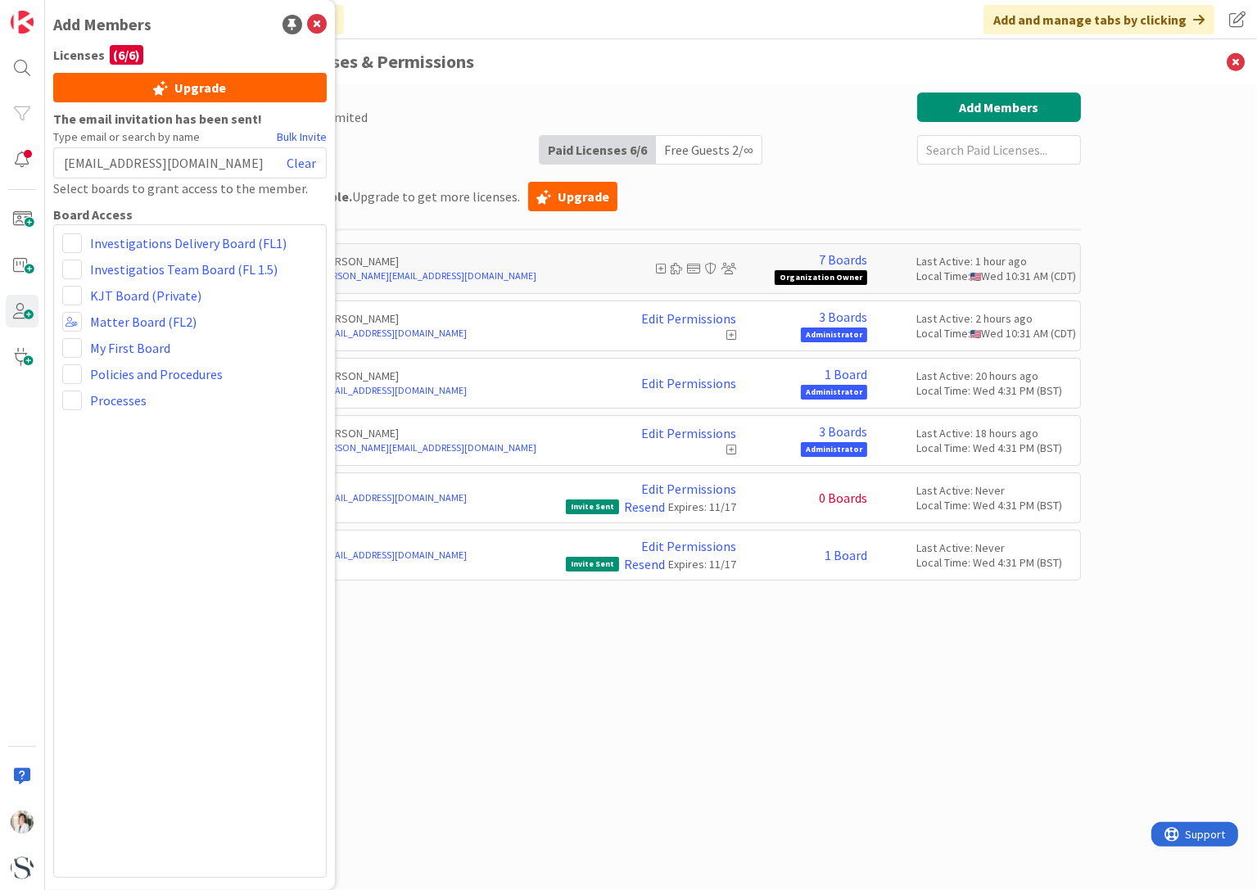
click at [716, 654] on div "Paid Available: 0 Free Available: Unlimited Name Paid Licenses 6 / 6 Free Guest…" at bounding box center [651, 471] width 860 height 756
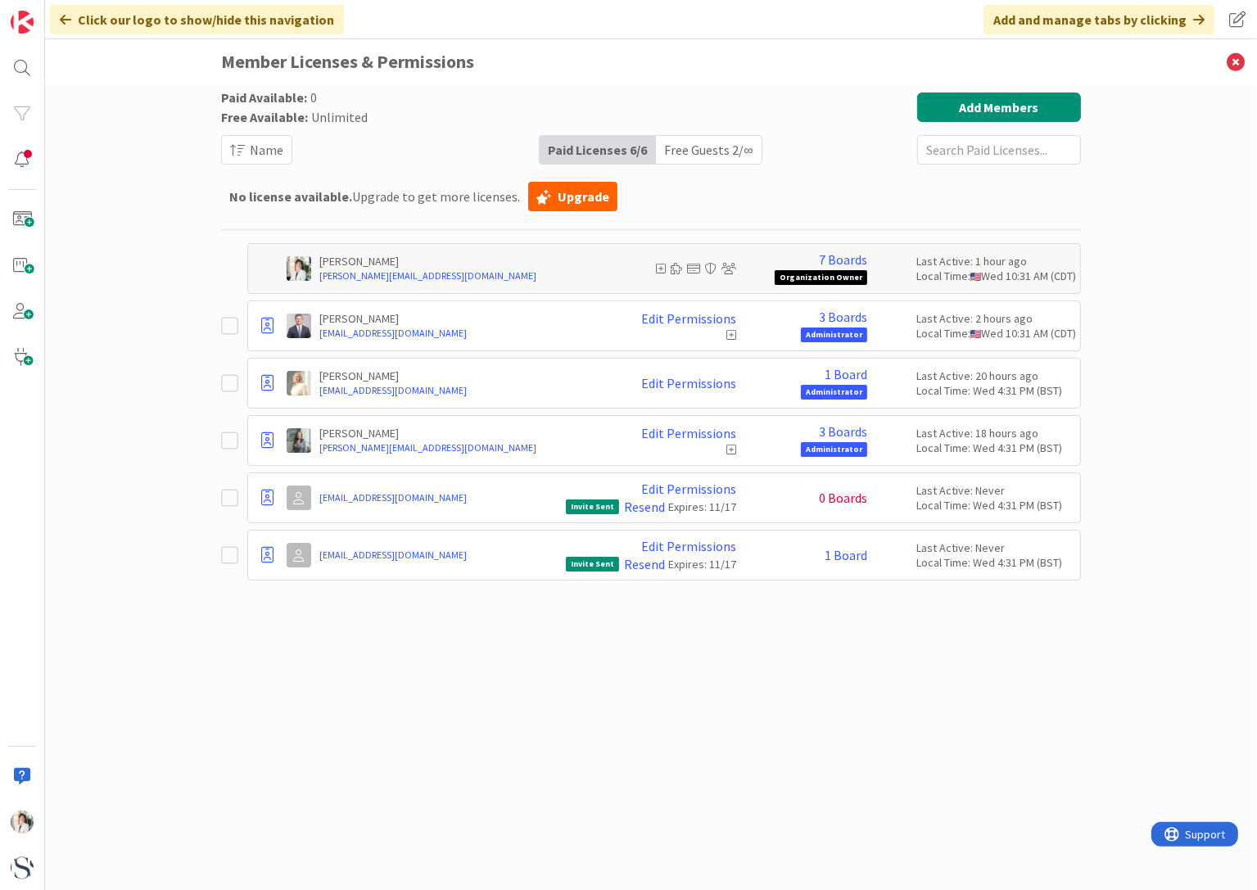
click at [835, 490] on span "0 Boards" at bounding box center [843, 497] width 48 height 15
click at [679, 490] on link "Edit Permissions" at bounding box center [688, 488] width 95 height 15
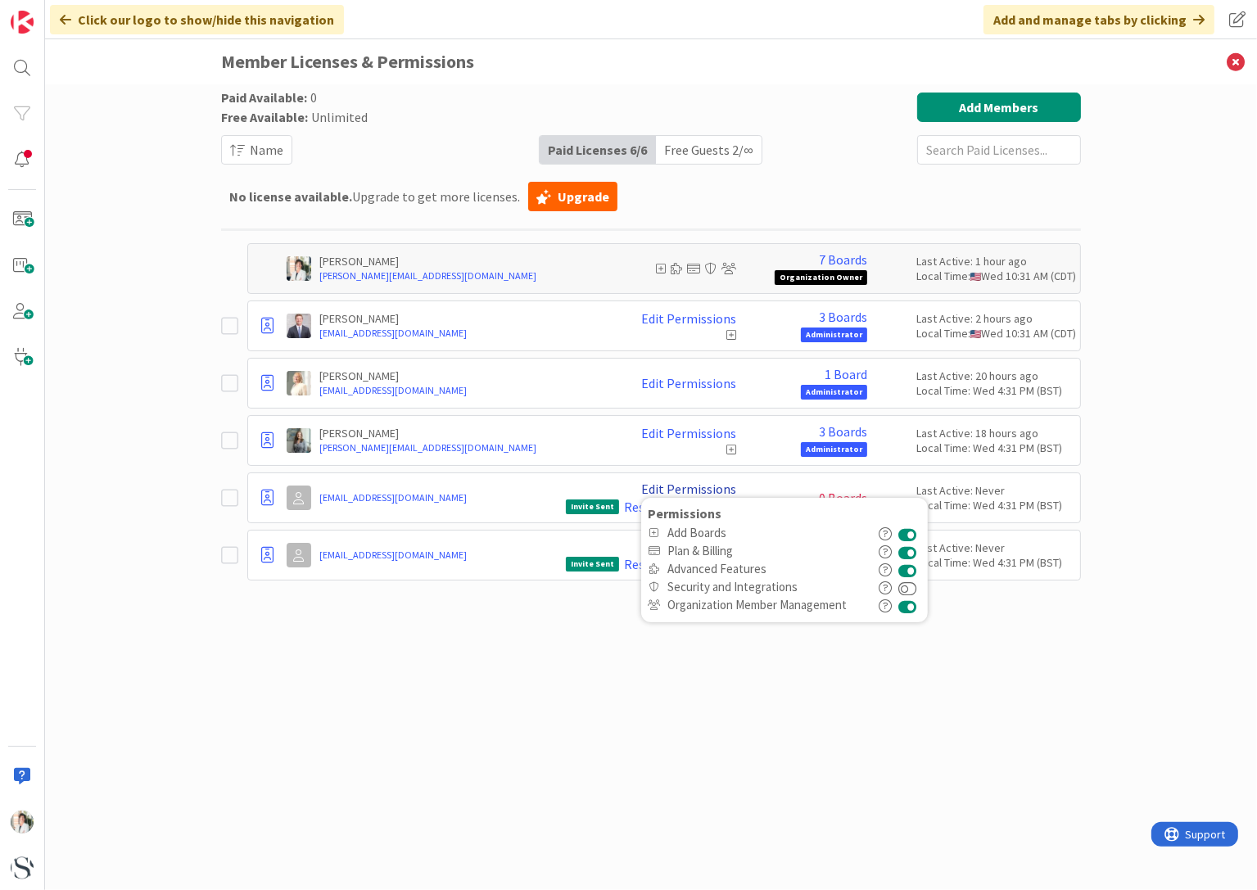
click at [679, 490] on link "Edit Permissions" at bounding box center [688, 488] width 95 height 15
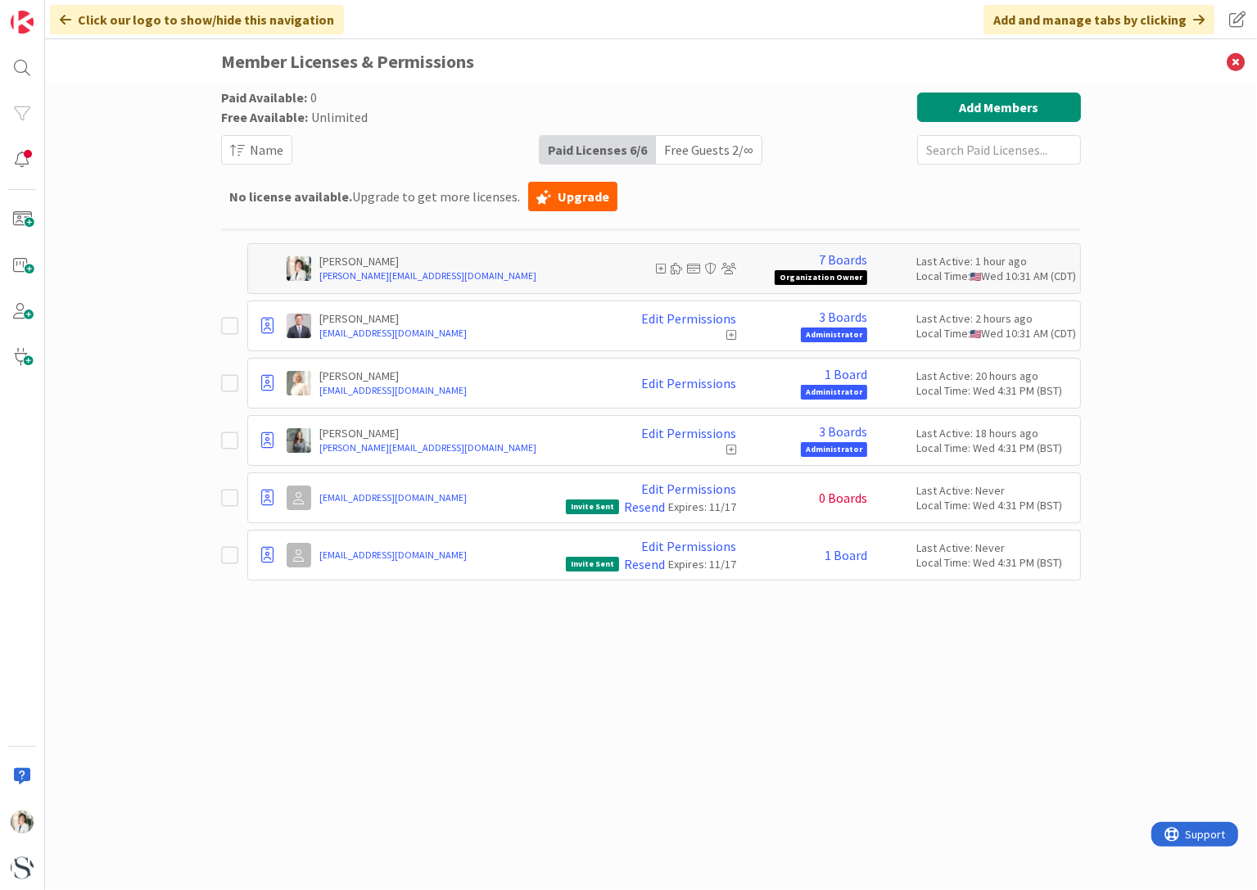
click at [831, 499] on span "0 Boards" at bounding box center [843, 497] width 48 height 15
click at [300, 494] on icon at bounding box center [299, 498] width 11 height 12
click at [9, 309] on span at bounding box center [22, 311] width 33 height 33
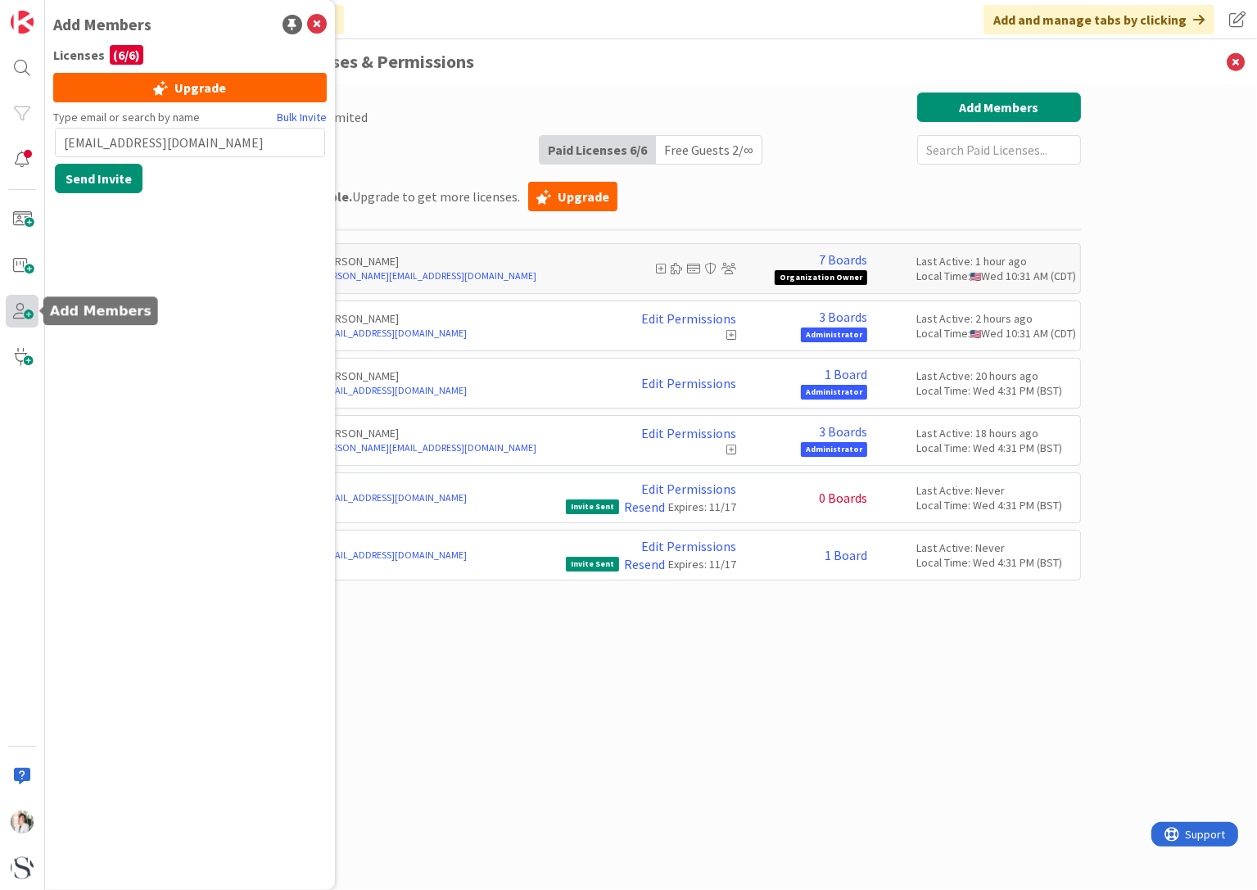
type input "[EMAIL_ADDRESS][DOMAIN_NAME]"
click at [78, 180] on button "Send Invite" at bounding box center [99, 178] width 88 height 29
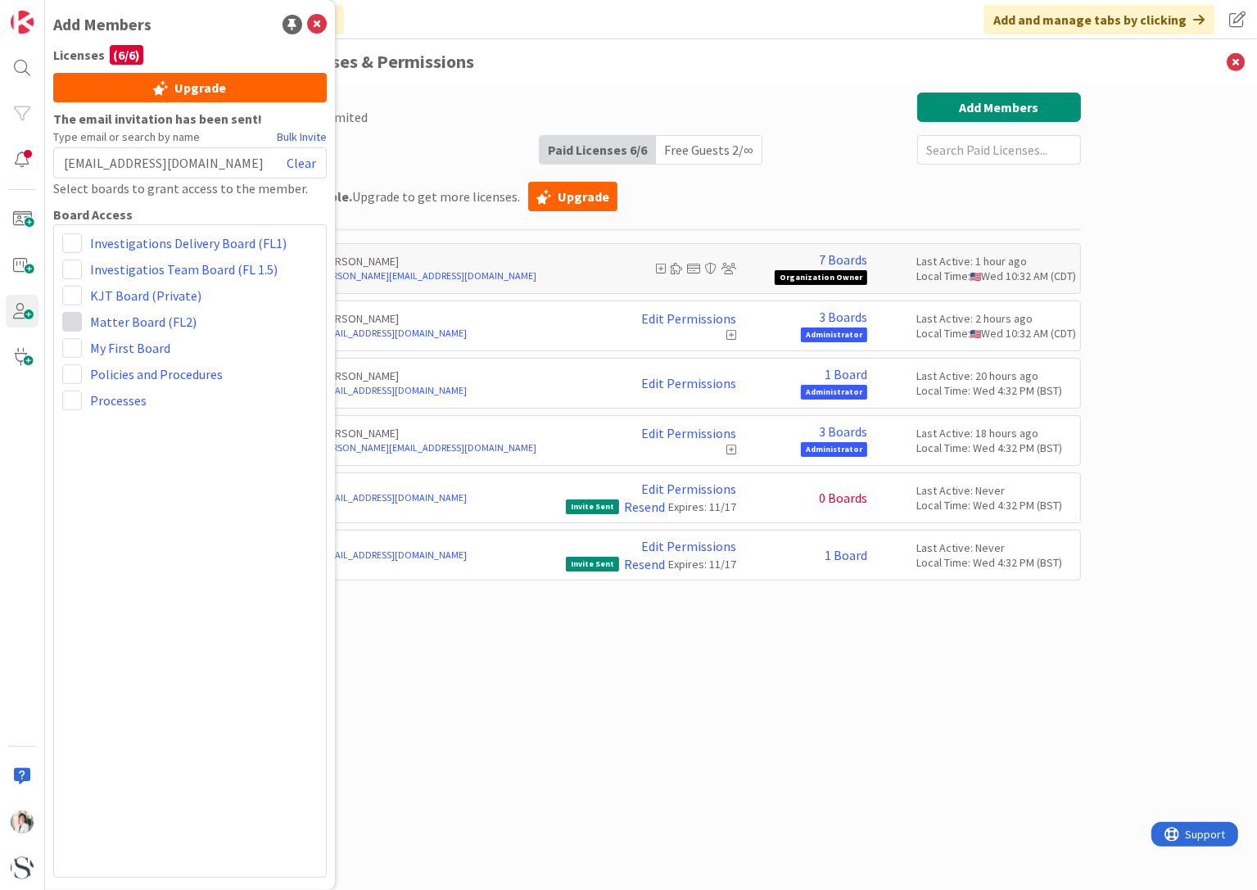
click at [72, 320] on span at bounding box center [72, 322] width 20 height 20
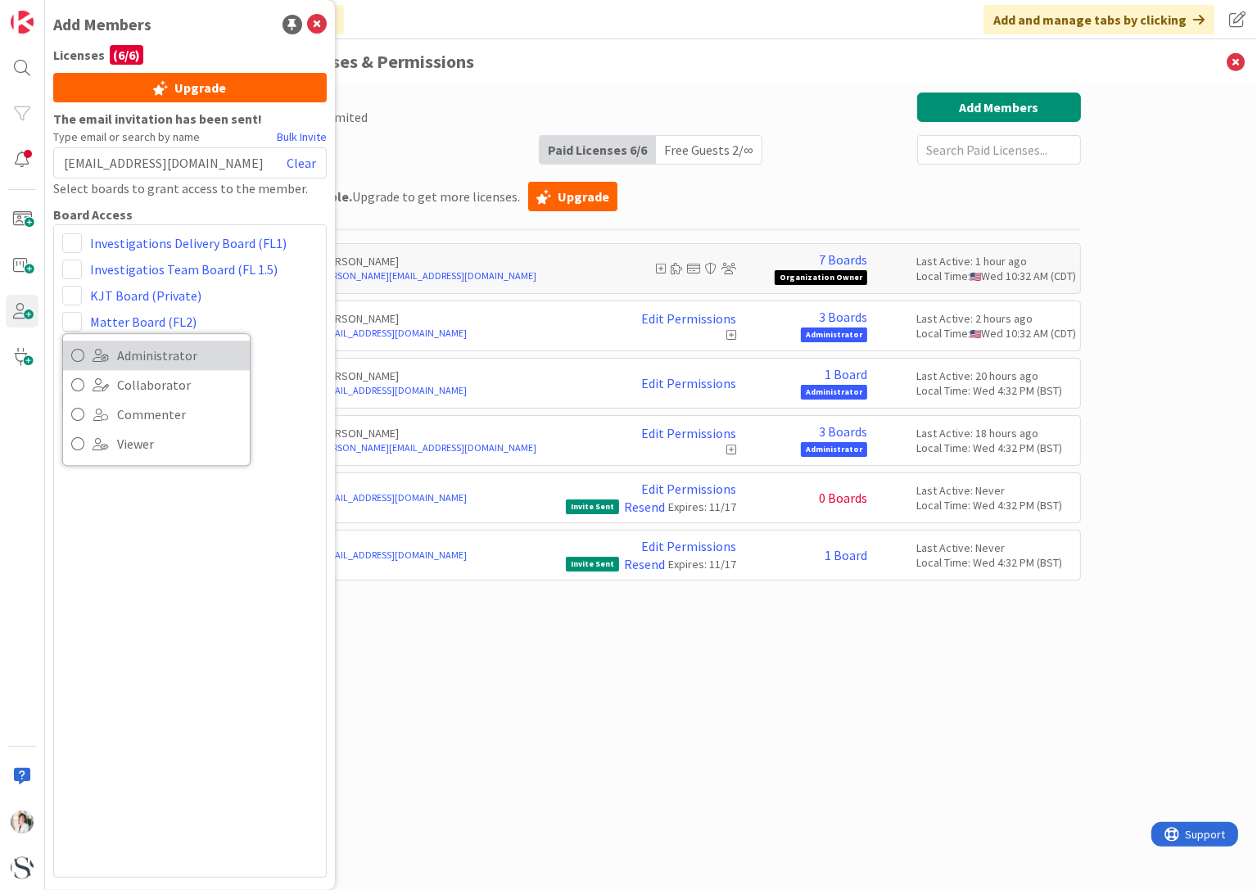
click at [75, 356] on icon at bounding box center [77, 355] width 13 height 25
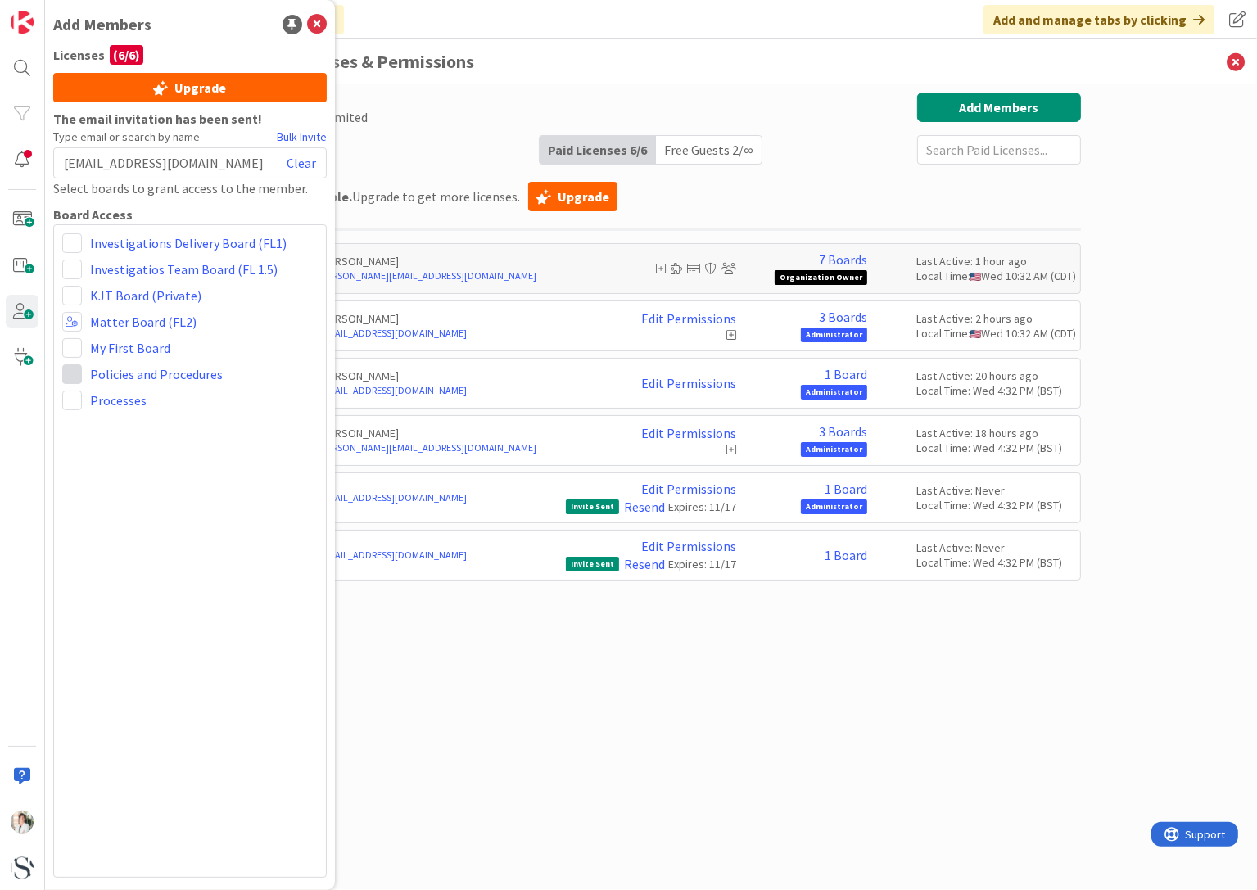
click at [72, 376] on span at bounding box center [72, 374] width 20 height 20
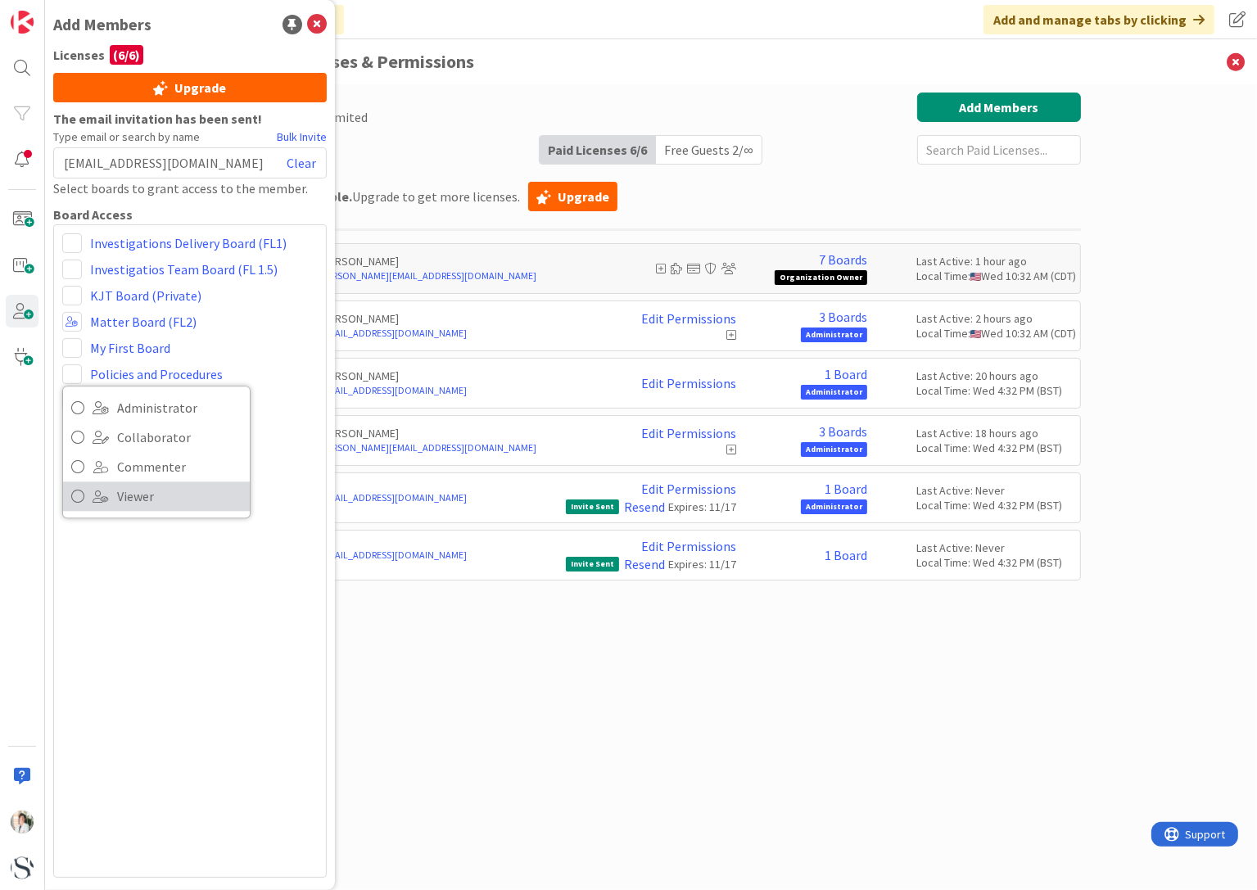
click at [75, 497] on icon at bounding box center [77, 496] width 13 height 25
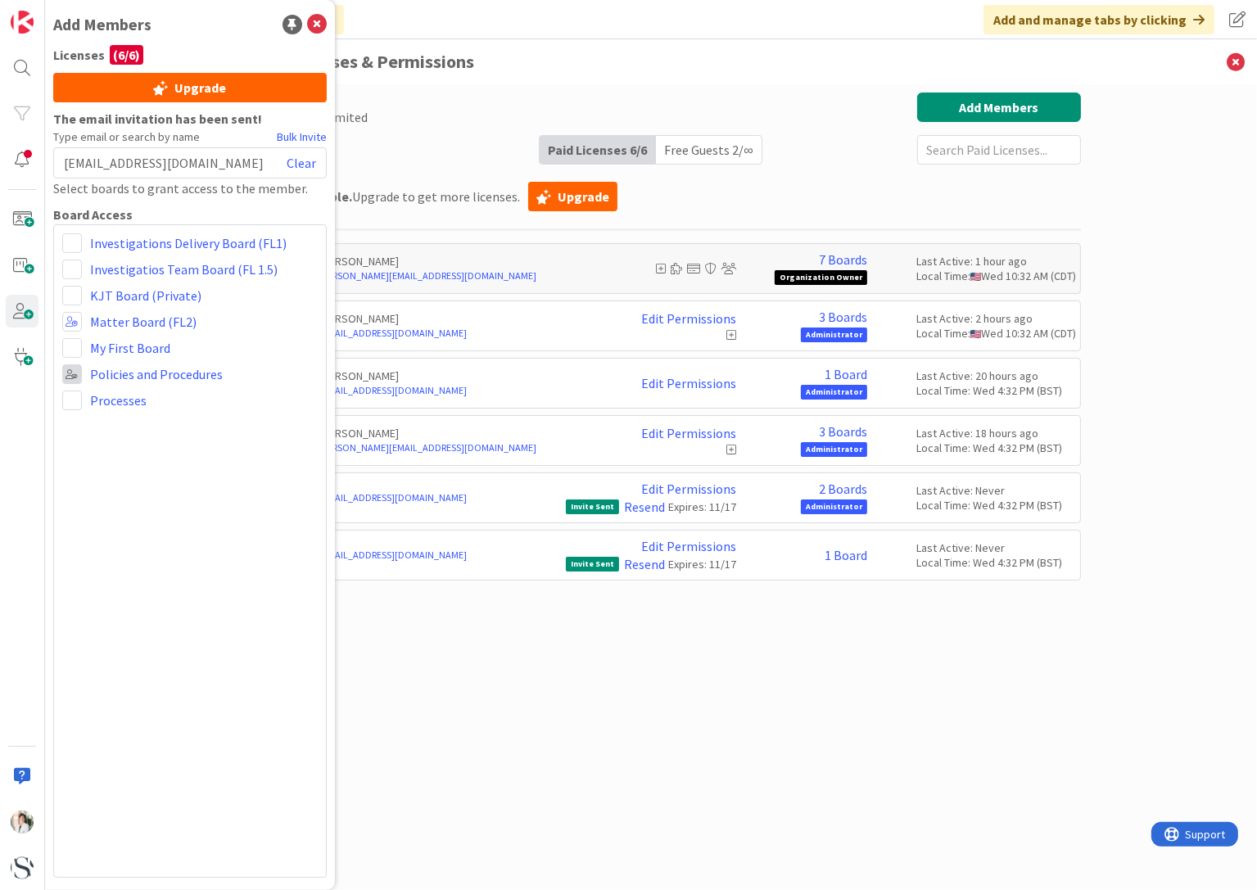
click at [71, 375] on span at bounding box center [72, 374] width 20 height 20
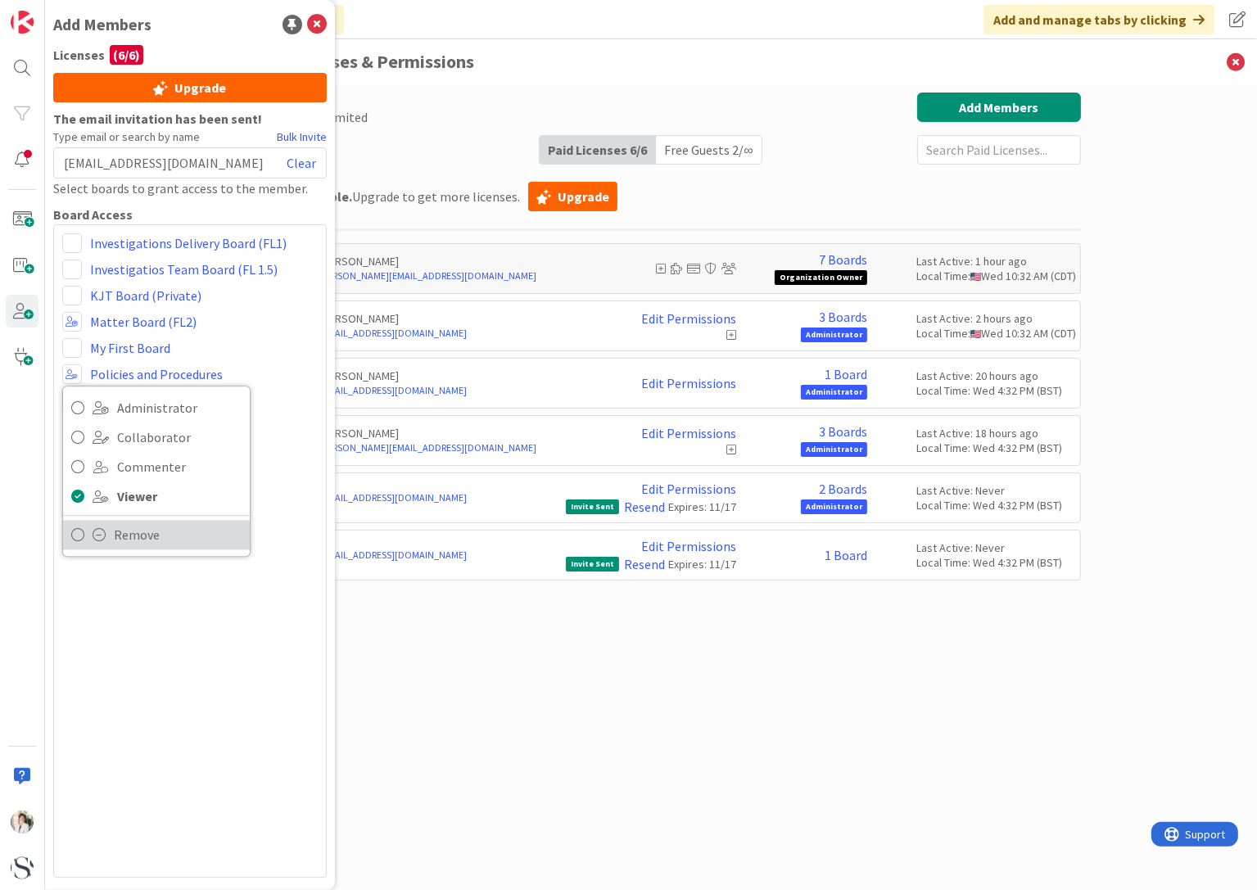
click at [77, 537] on icon at bounding box center [77, 534] width 13 height 25
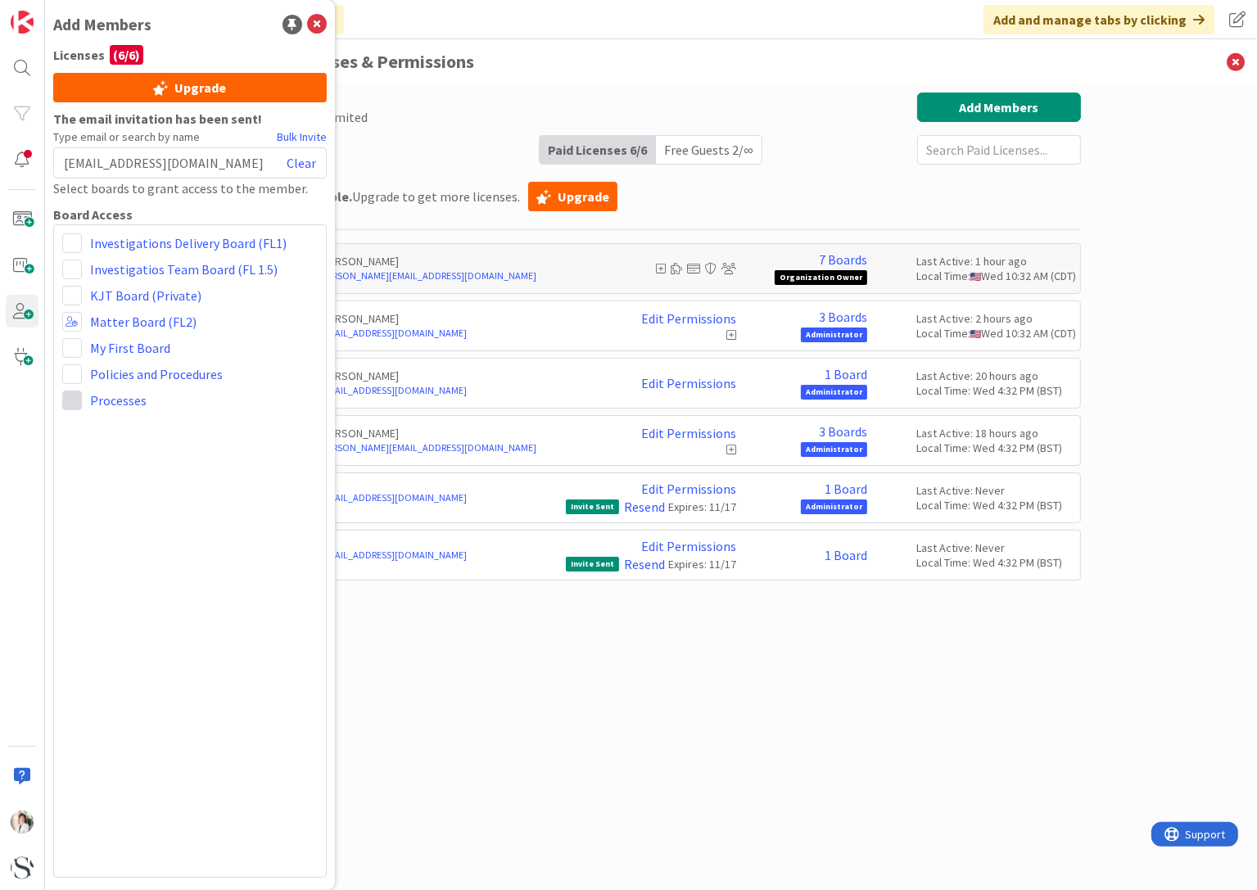
click at [75, 399] on span at bounding box center [72, 400] width 20 height 20
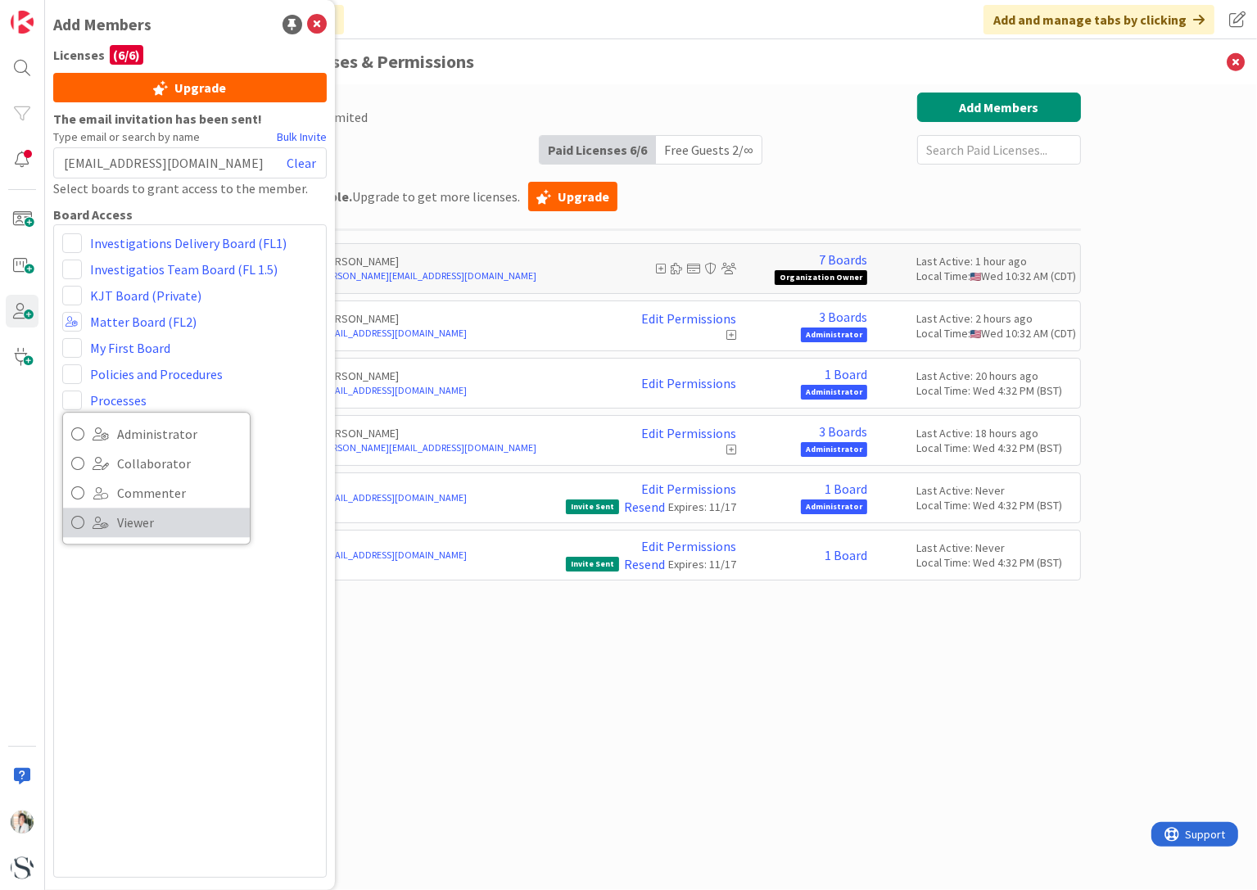
click at [76, 523] on icon at bounding box center [77, 522] width 13 height 25
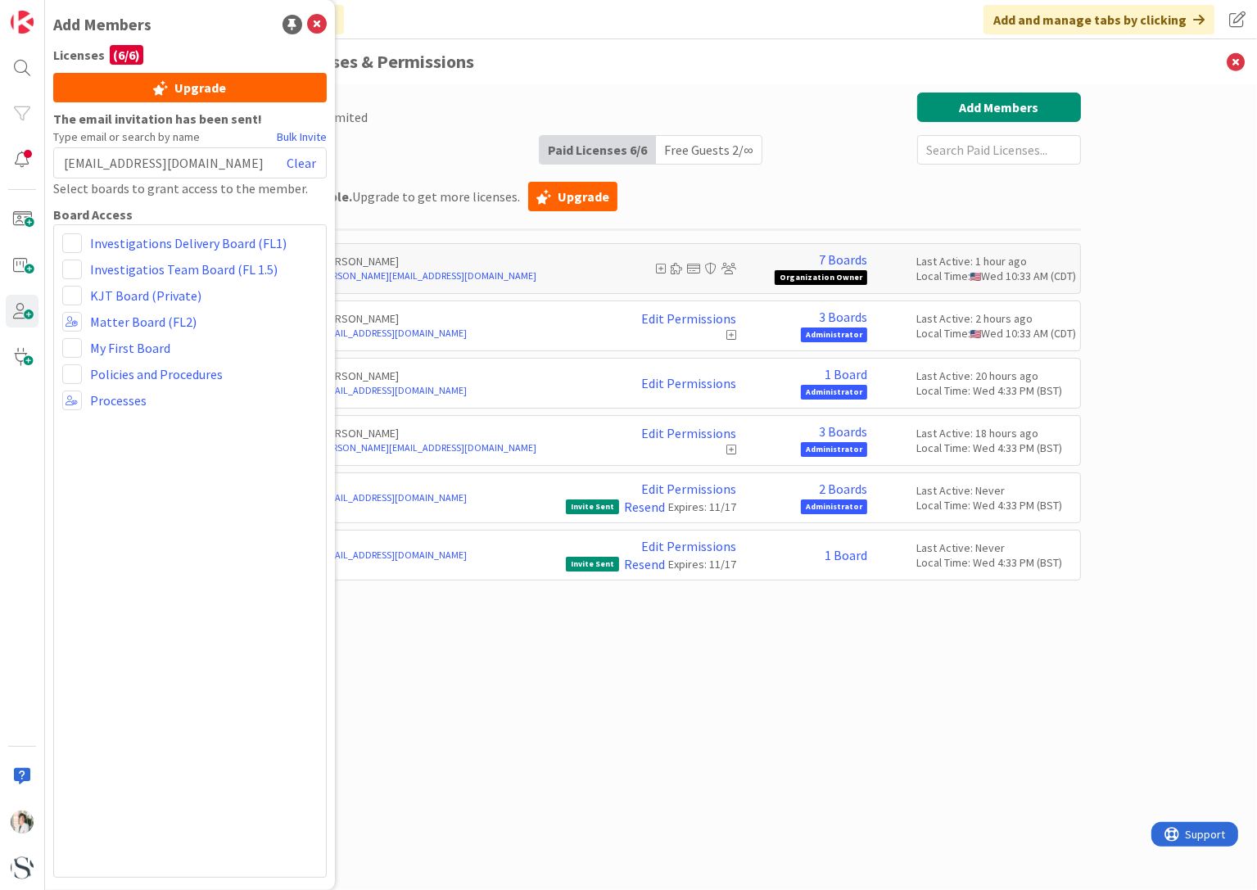
click at [212, 594] on div "Investigations Delivery Board (FL1) Investigatios Team Board (FL 1.5) KJT Board…" at bounding box center [189, 550] width 273 height 653
click at [576, 674] on div "Paid Available: 0 Free Available: Unlimited Name Paid Licenses 6 / 6 Free Guest…" at bounding box center [651, 471] width 860 height 756
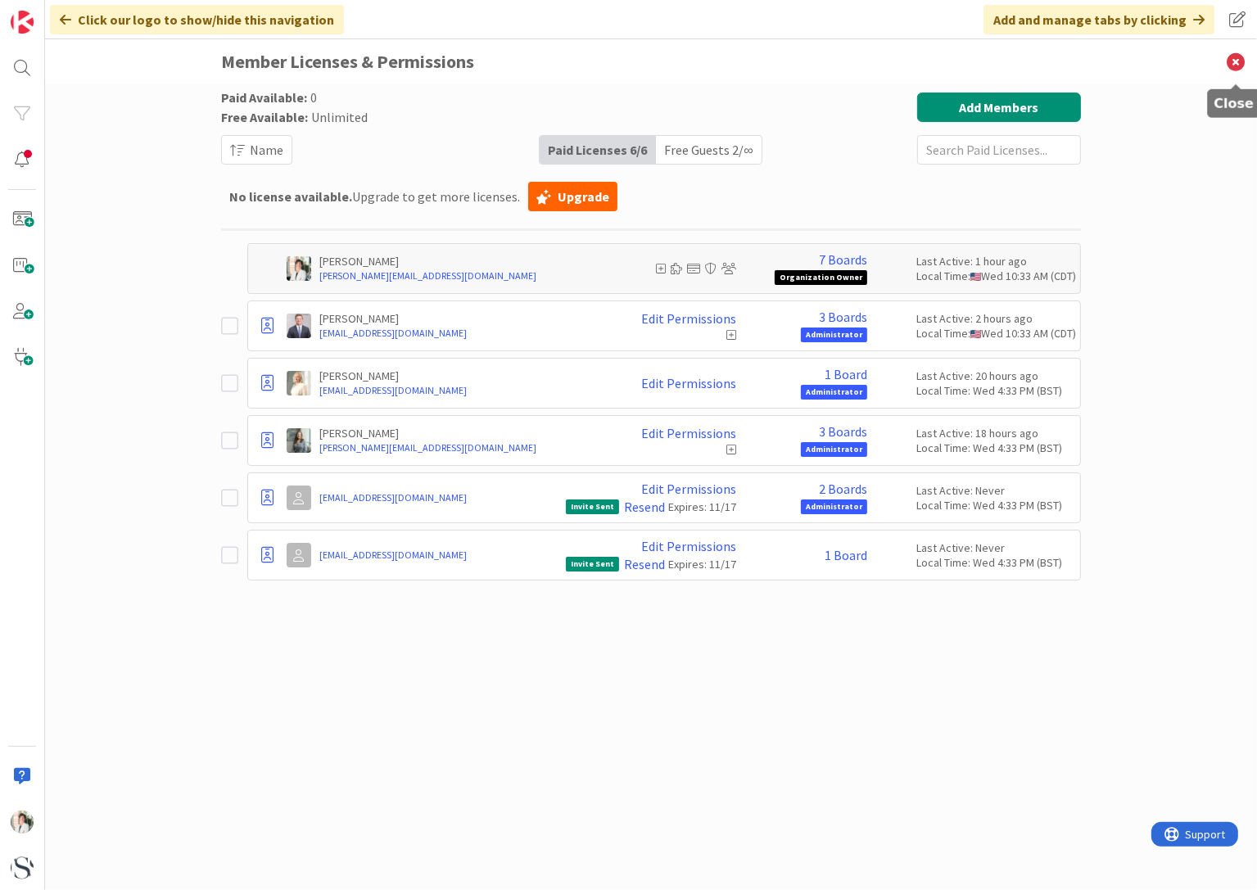
click at [1235, 58] on icon at bounding box center [1235, 61] width 43 height 45
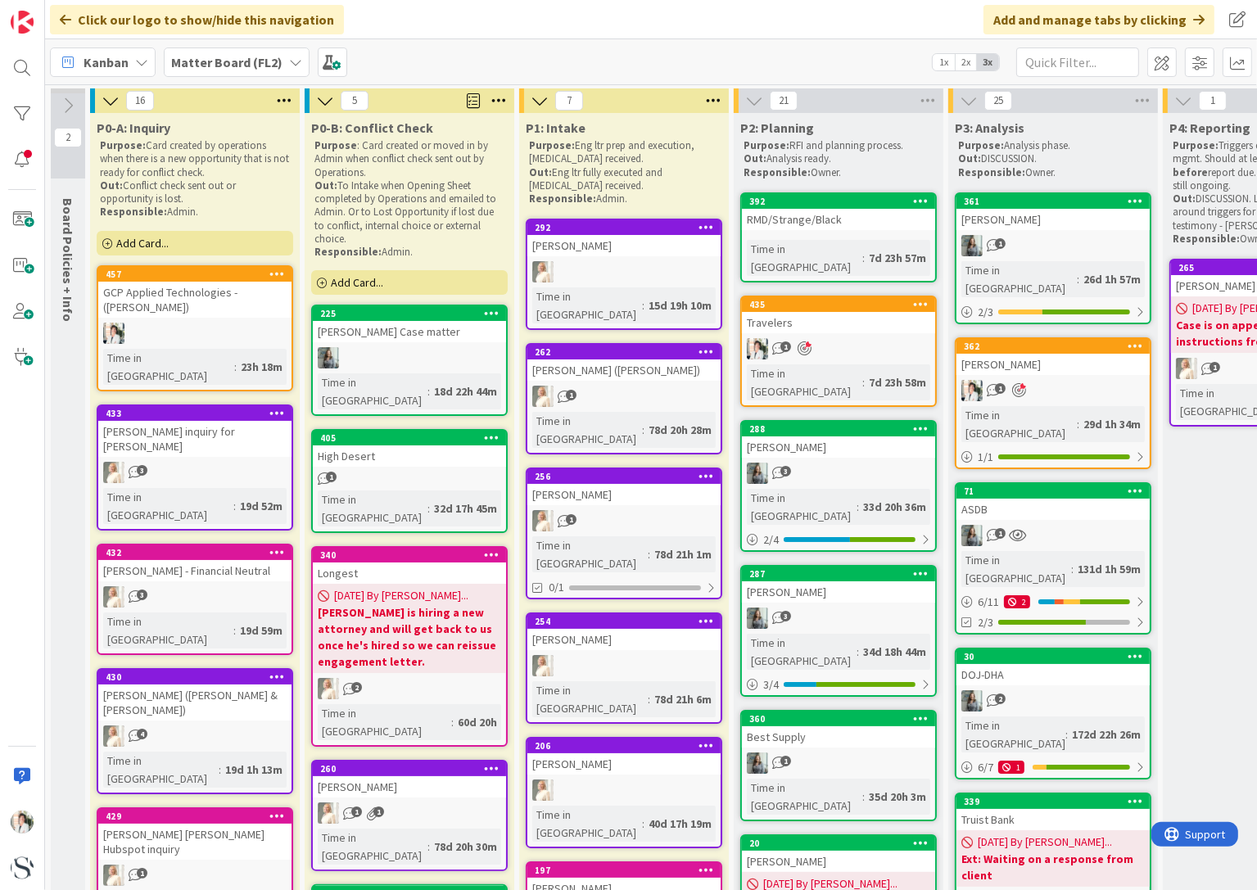
click at [290, 61] on icon at bounding box center [295, 62] width 13 height 13
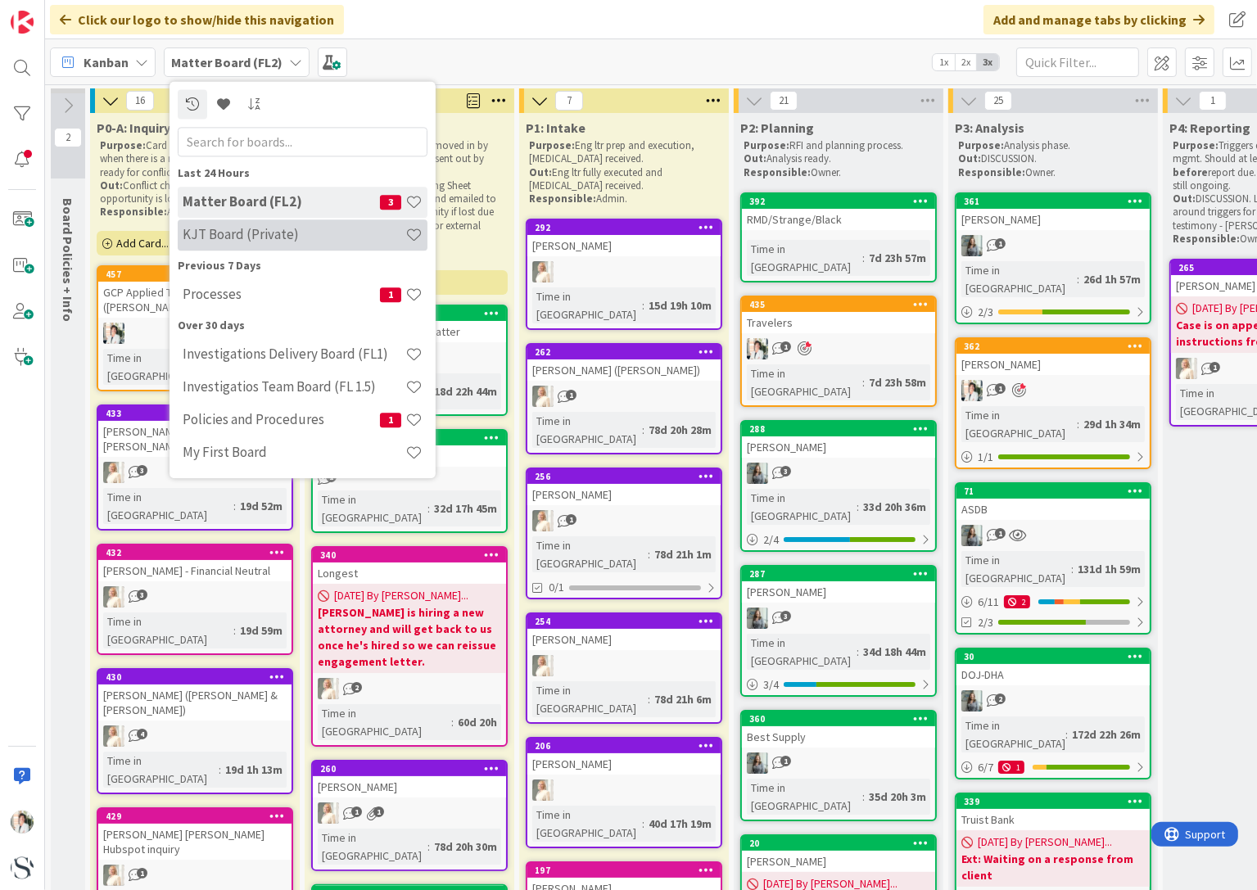
click at [232, 247] on div "KJT Board (Private)" at bounding box center [303, 234] width 250 height 31
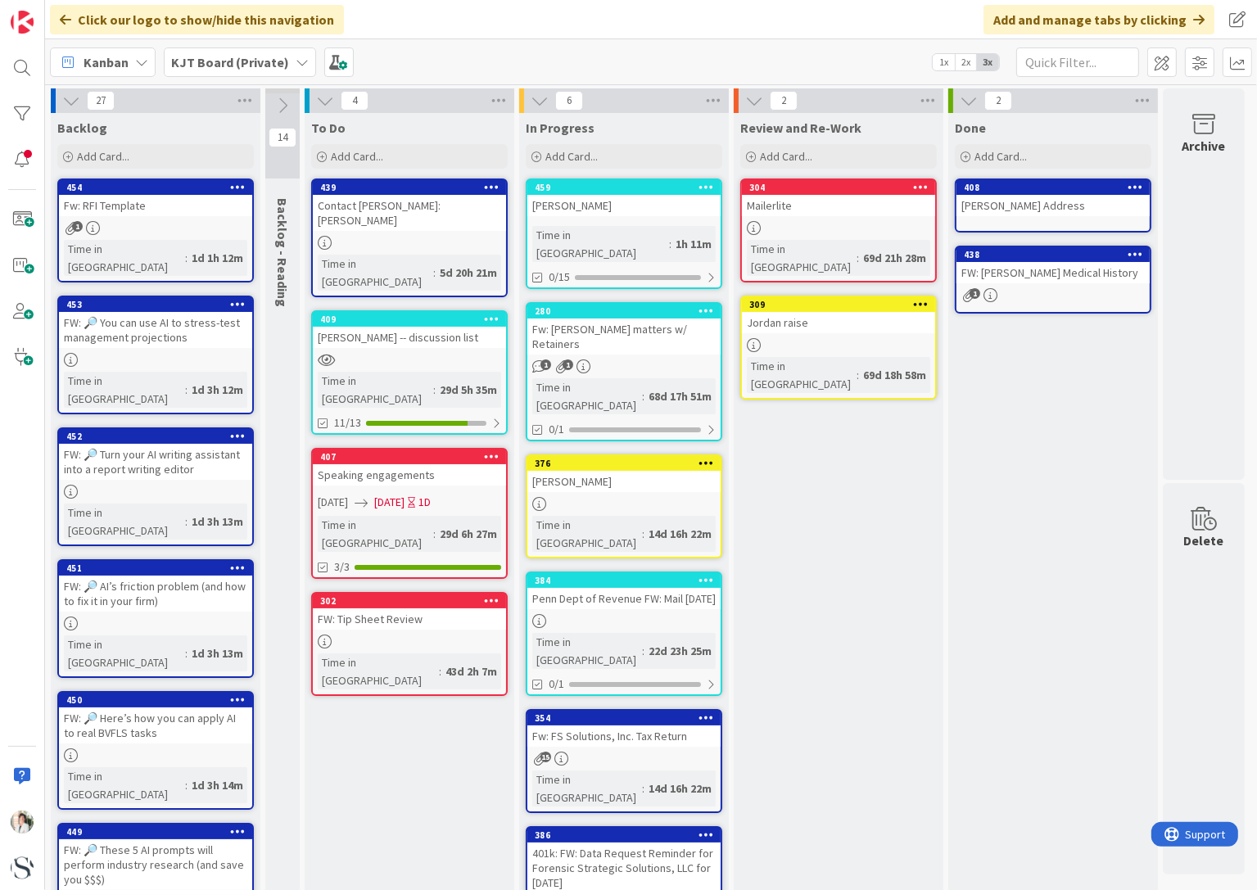
click at [630, 204] on div "[PERSON_NAME]" at bounding box center [623, 205] width 193 height 21
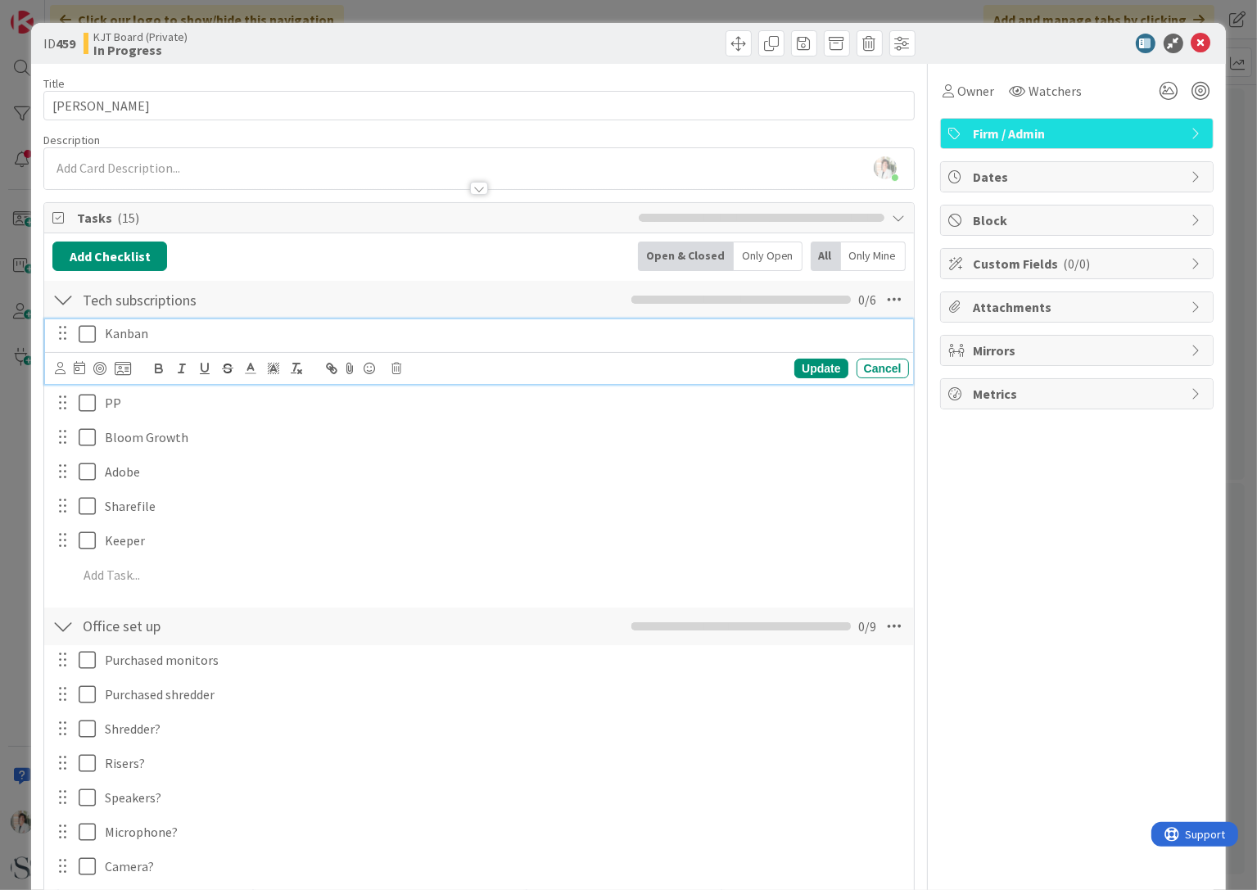
click at [87, 333] on icon at bounding box center [91, 334] width 25 height 20
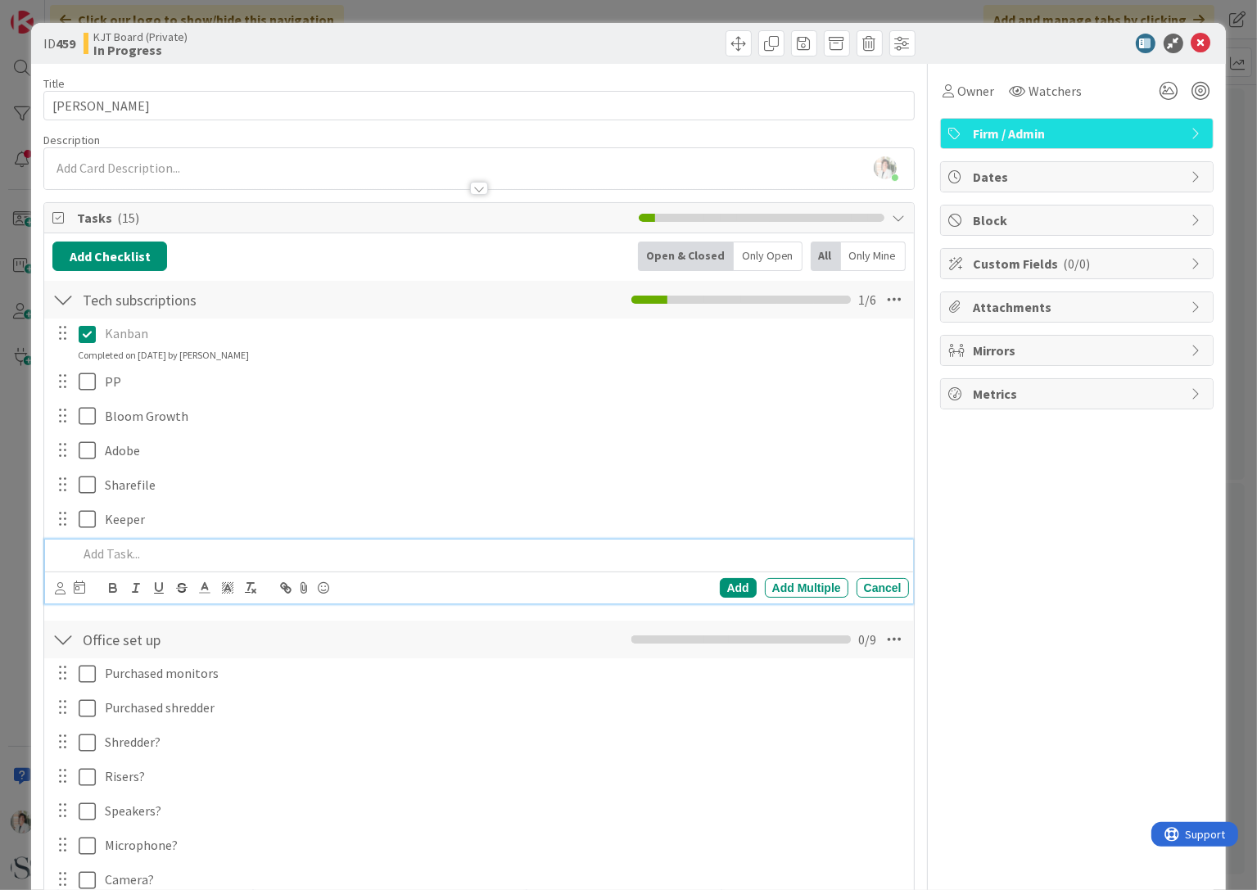
click at [107, 552] on p at bounding box center [490, 553] width 824 height 19
click at [730, 585] on div "Add" at bounding box center [738, 588] width 37 height 20
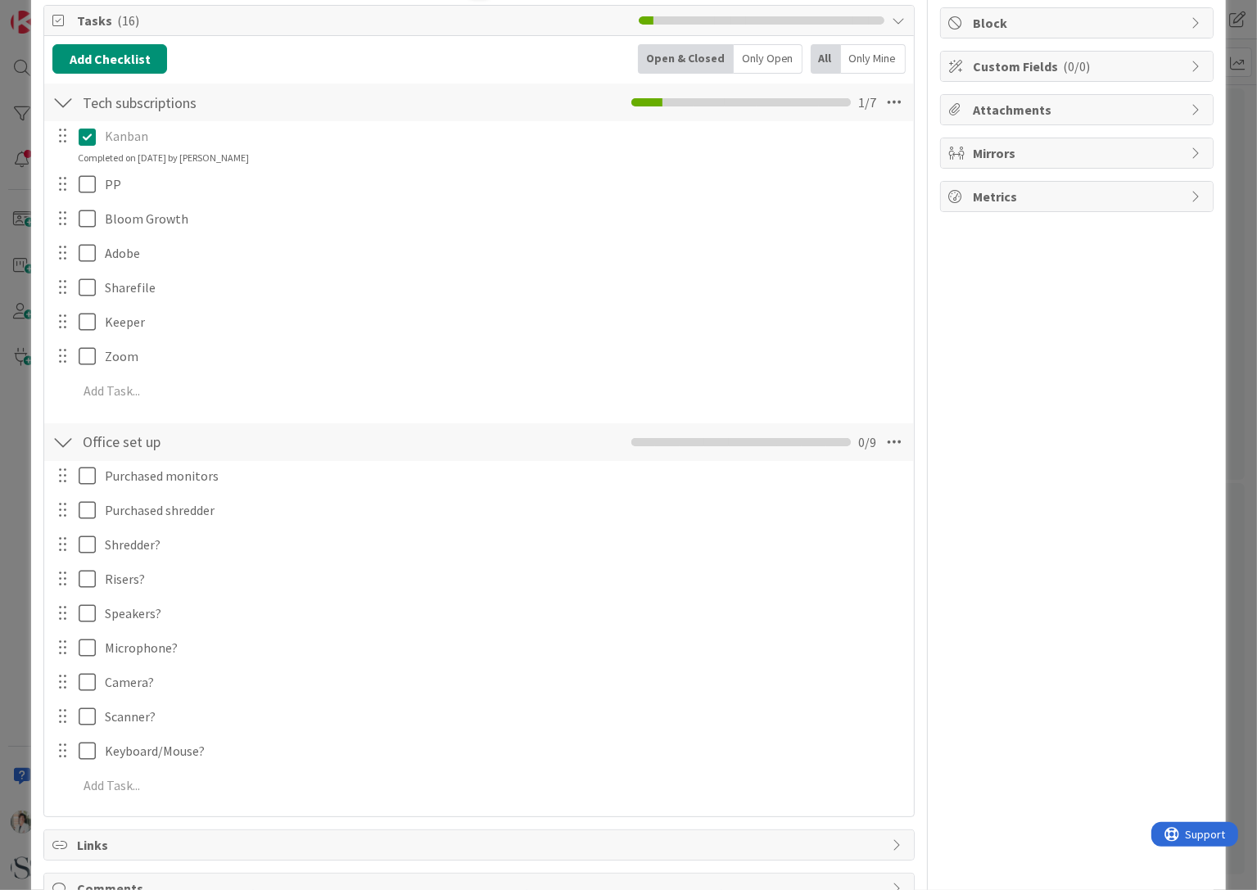
scroll to position [246, 0]
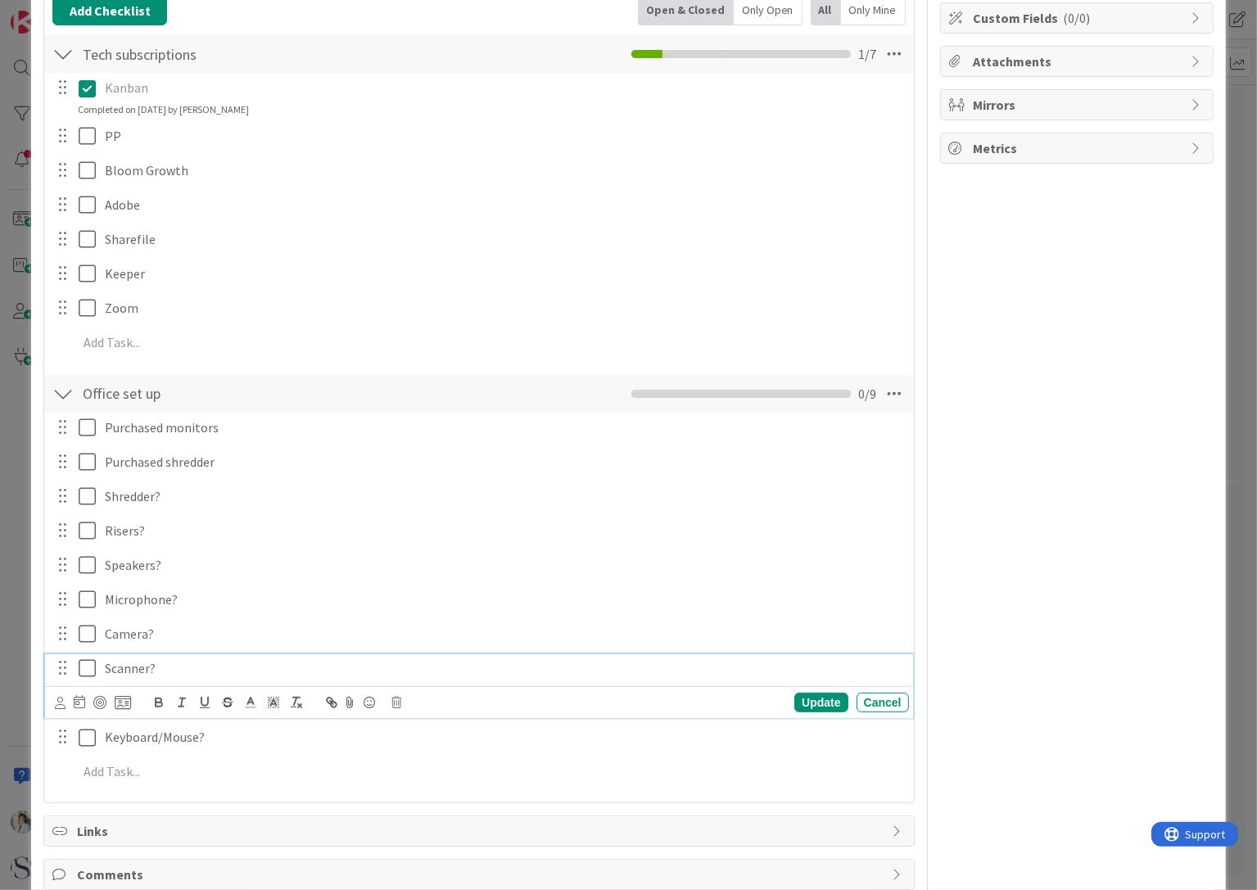
click at [88, 670] on icon at bounding box center [91, 668] width 25 height 20
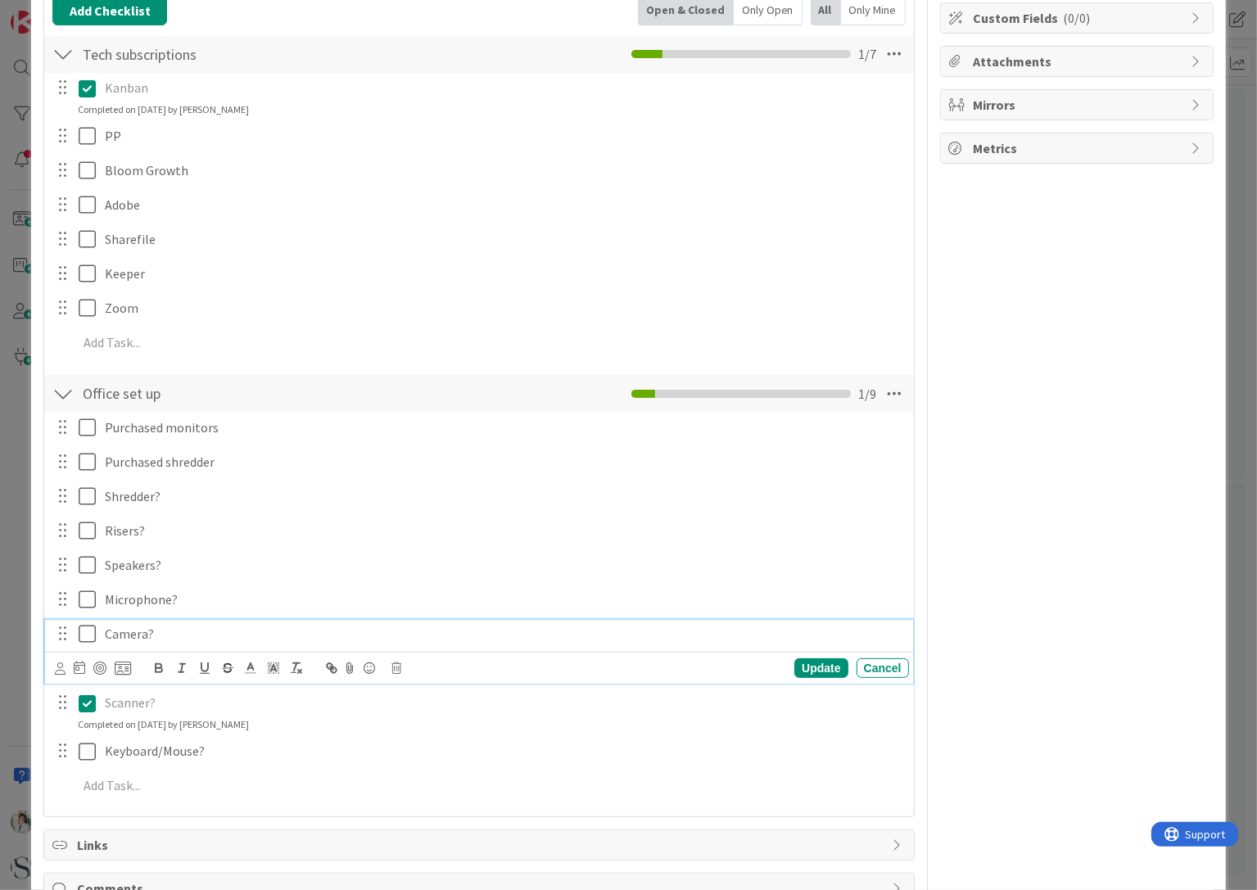
click at [86, 635] on icon at bounding box center [91, 634] width 25 height 20
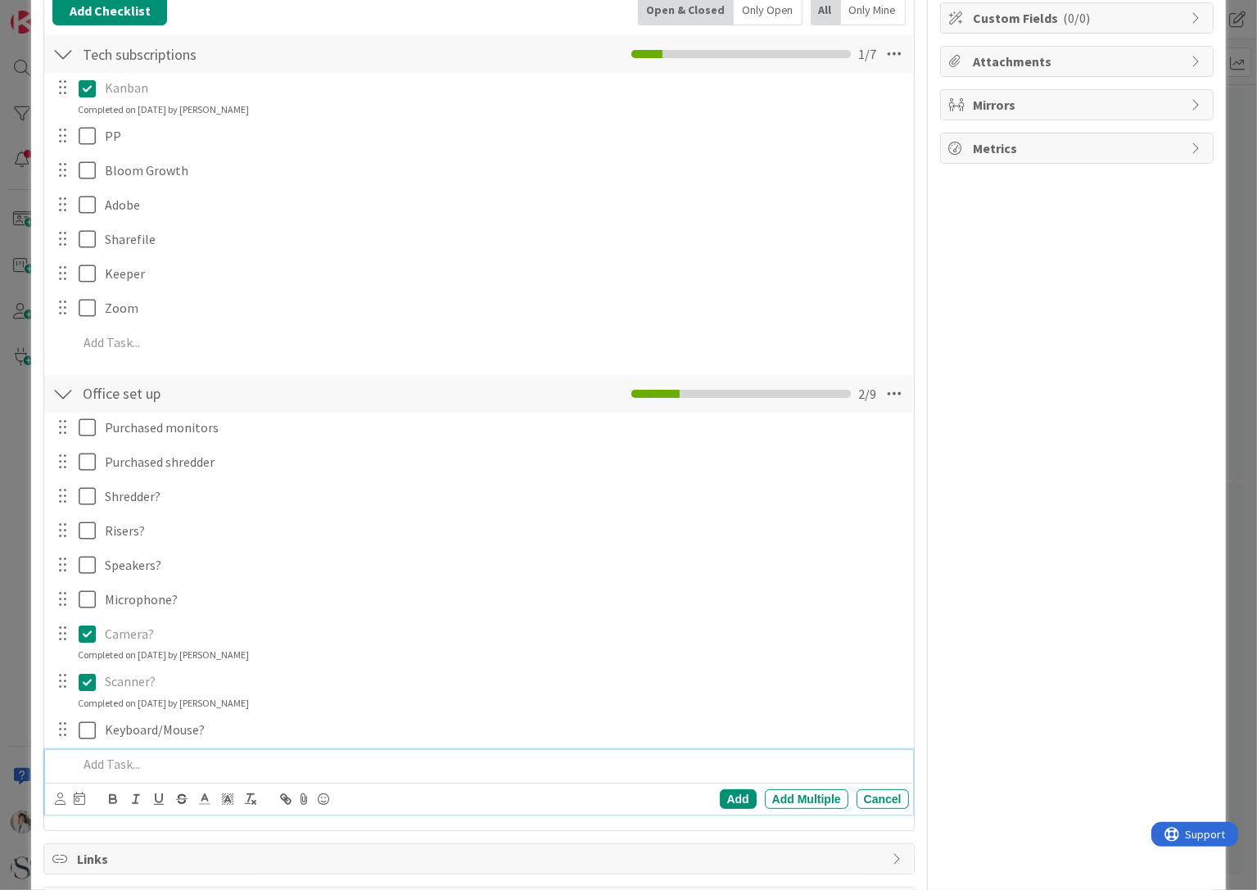
click at [96, 764] on p at bounding box center [490, 764] width 824 height 19
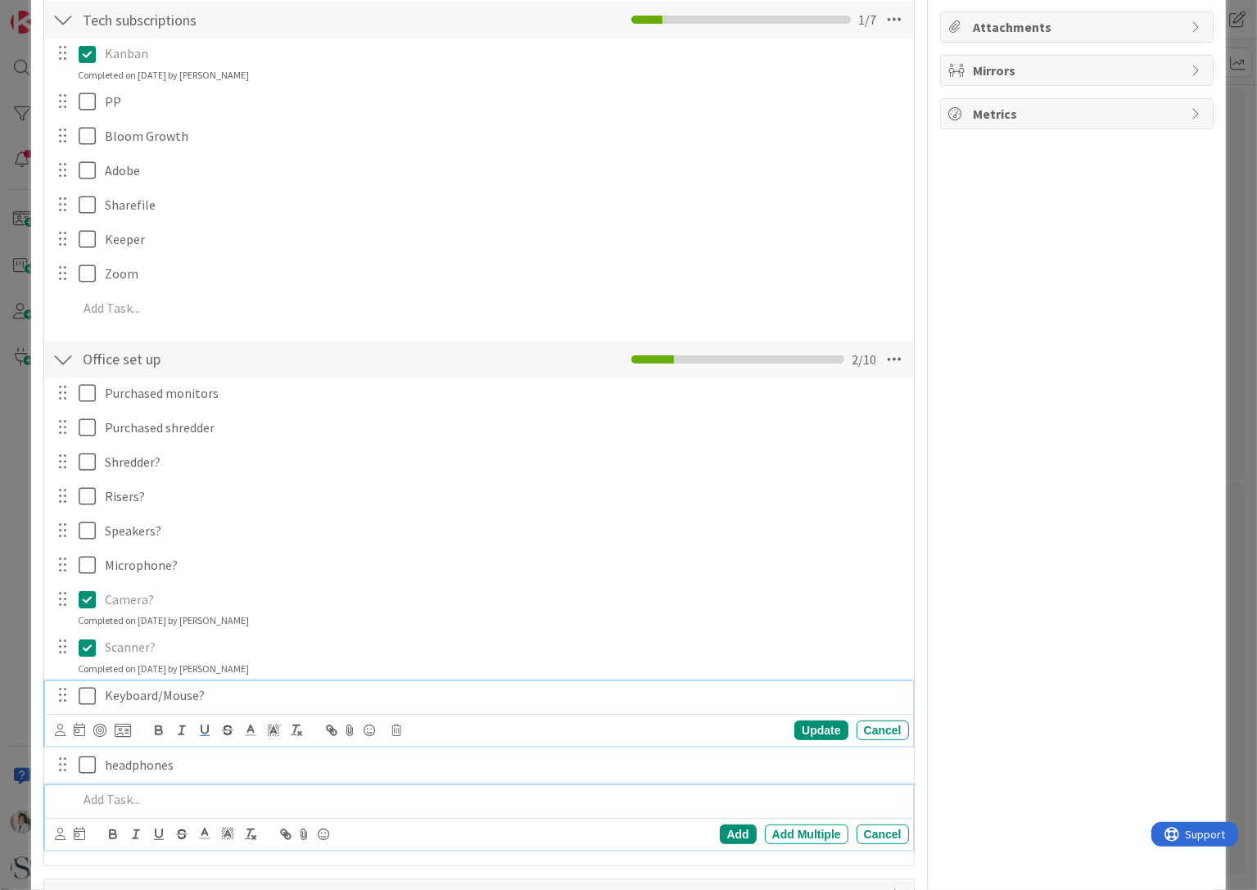
scroll to position [314, 0]
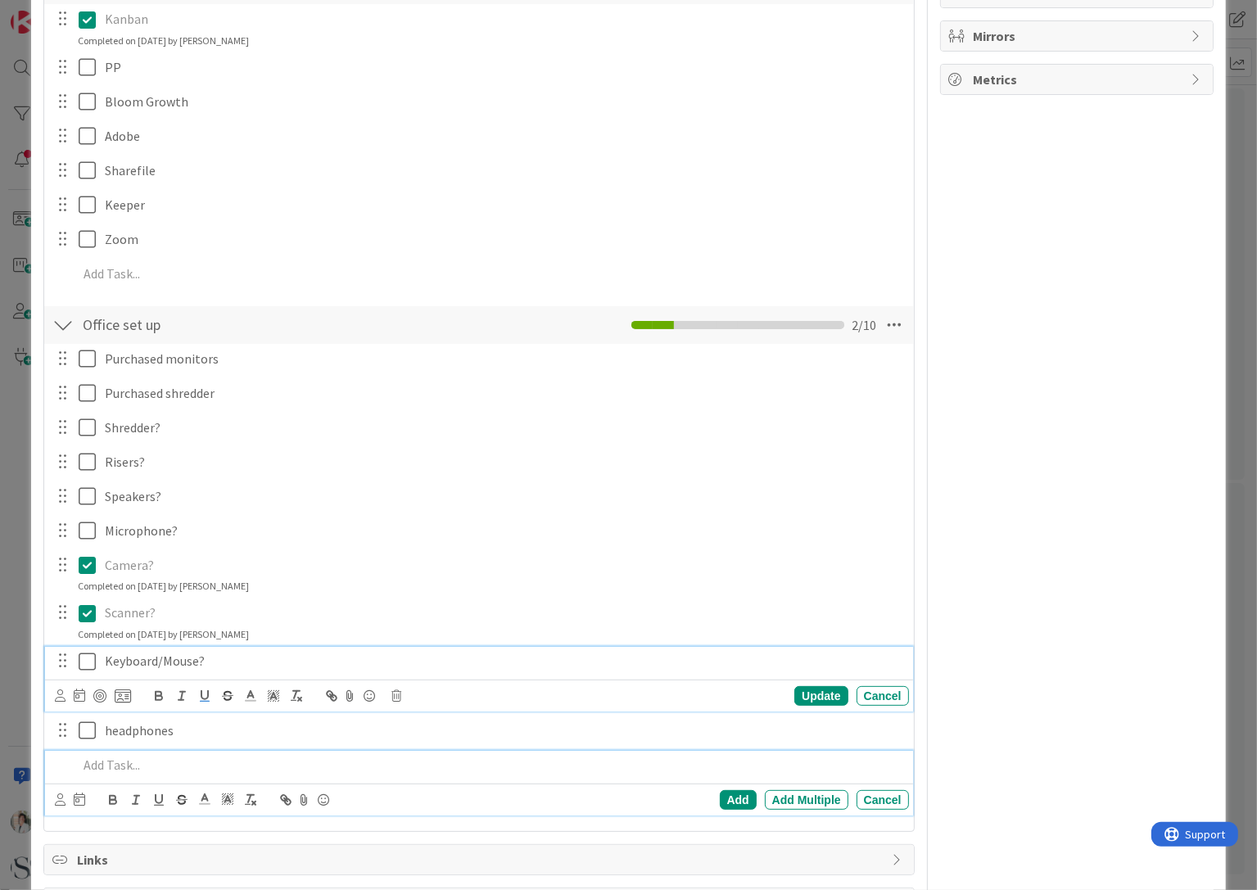
click at [209, 693] on div "Keyboard/Mouse? Update Cancel" at bounding box center [478, 679] width 867 height 65
click at [257, 654] on p "Keyboard/Mouse?" at bounding box center [503, 661] width 797 height 19
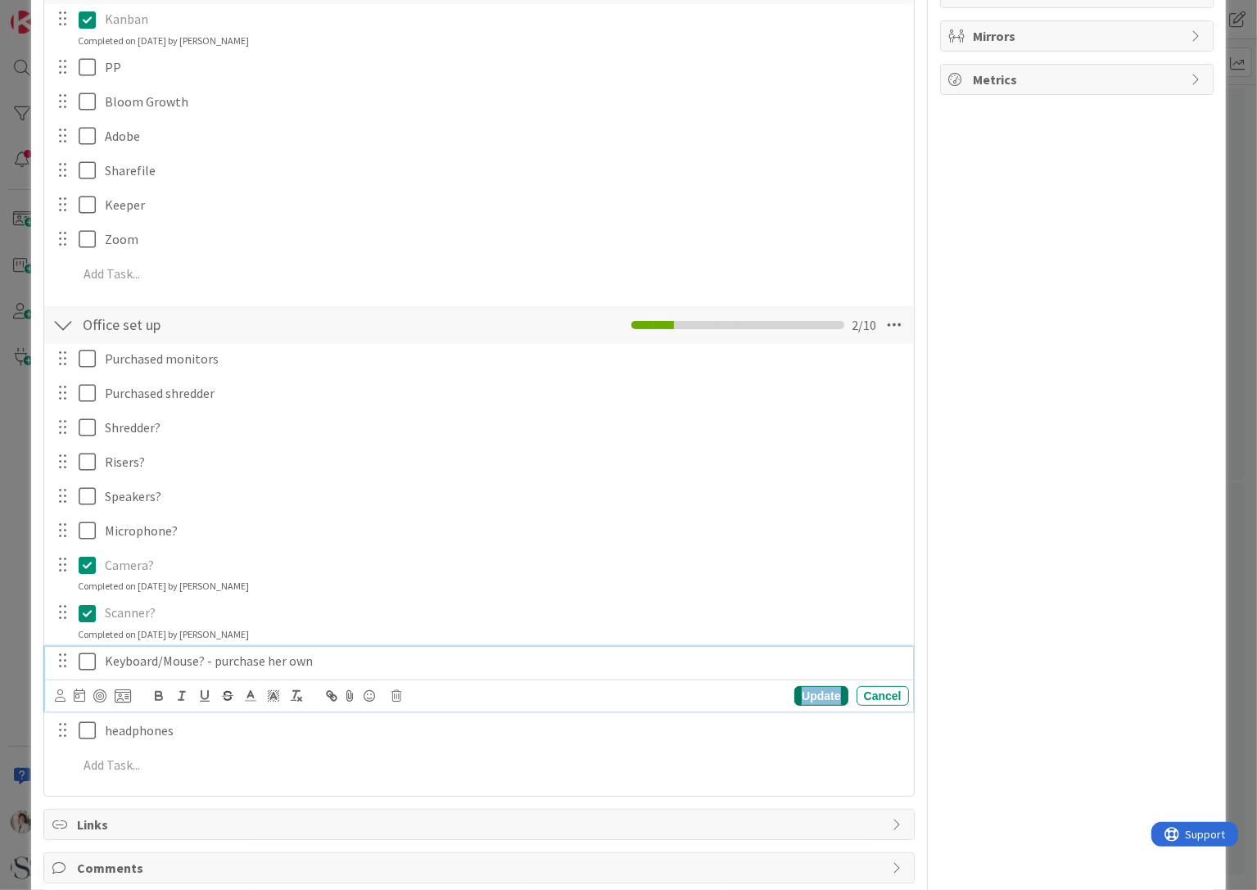
click at [806, 695] on div "Update" at bounding box center [820, 696] width 53 height 20
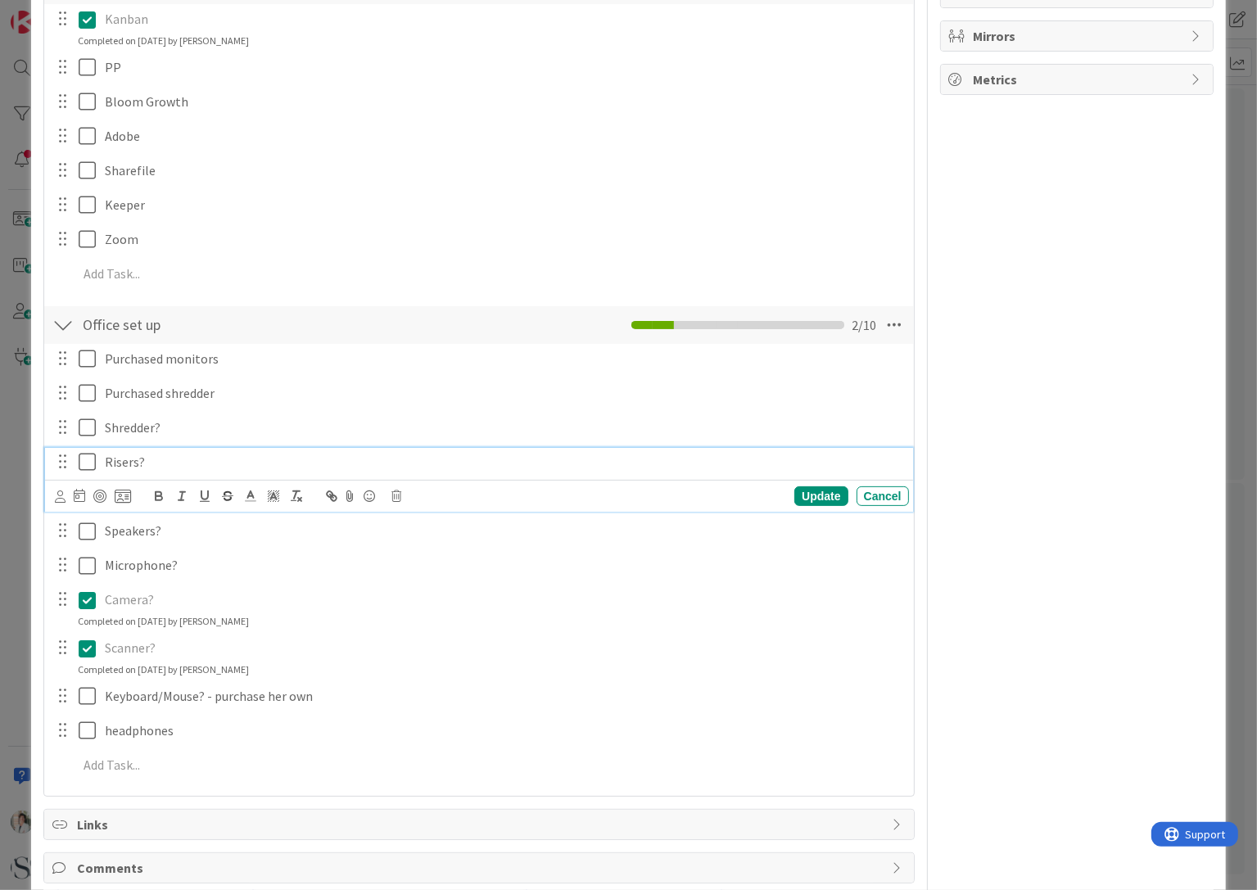
click at [106, 459] on p "Risers?" at bounding box center [503, 462] width 797 height 19
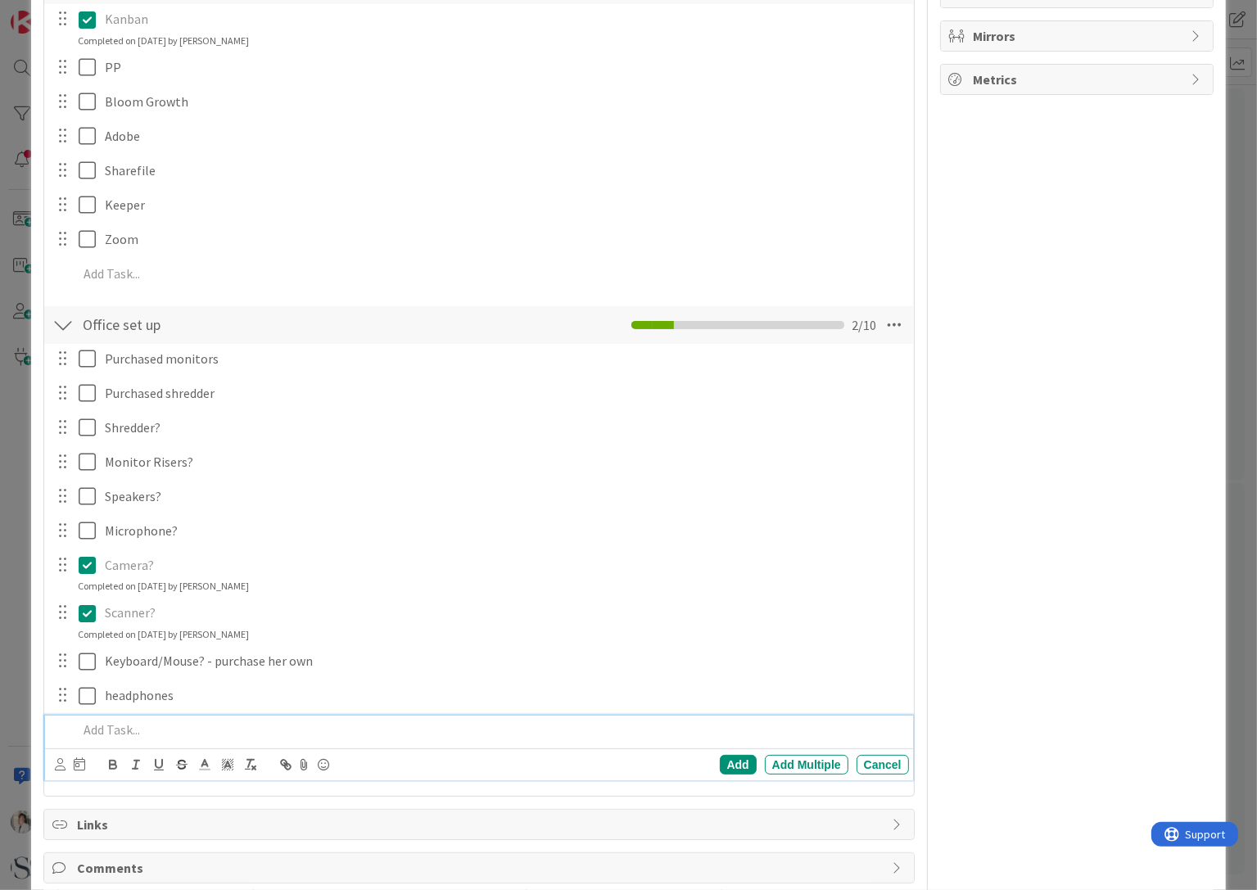
click at [95, 729] on p at bounding box center [490, 729] width 824 height 19
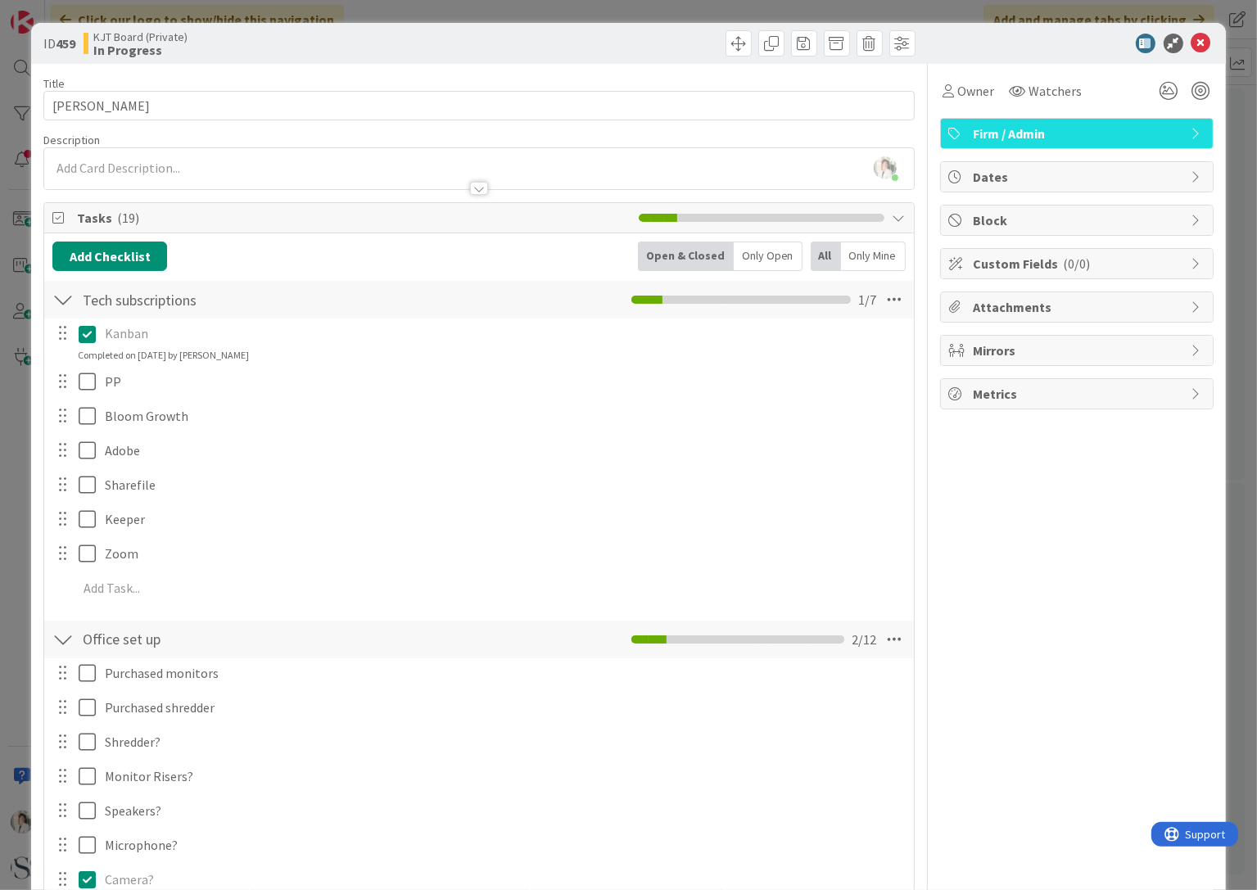
scroll to position [82, 0]
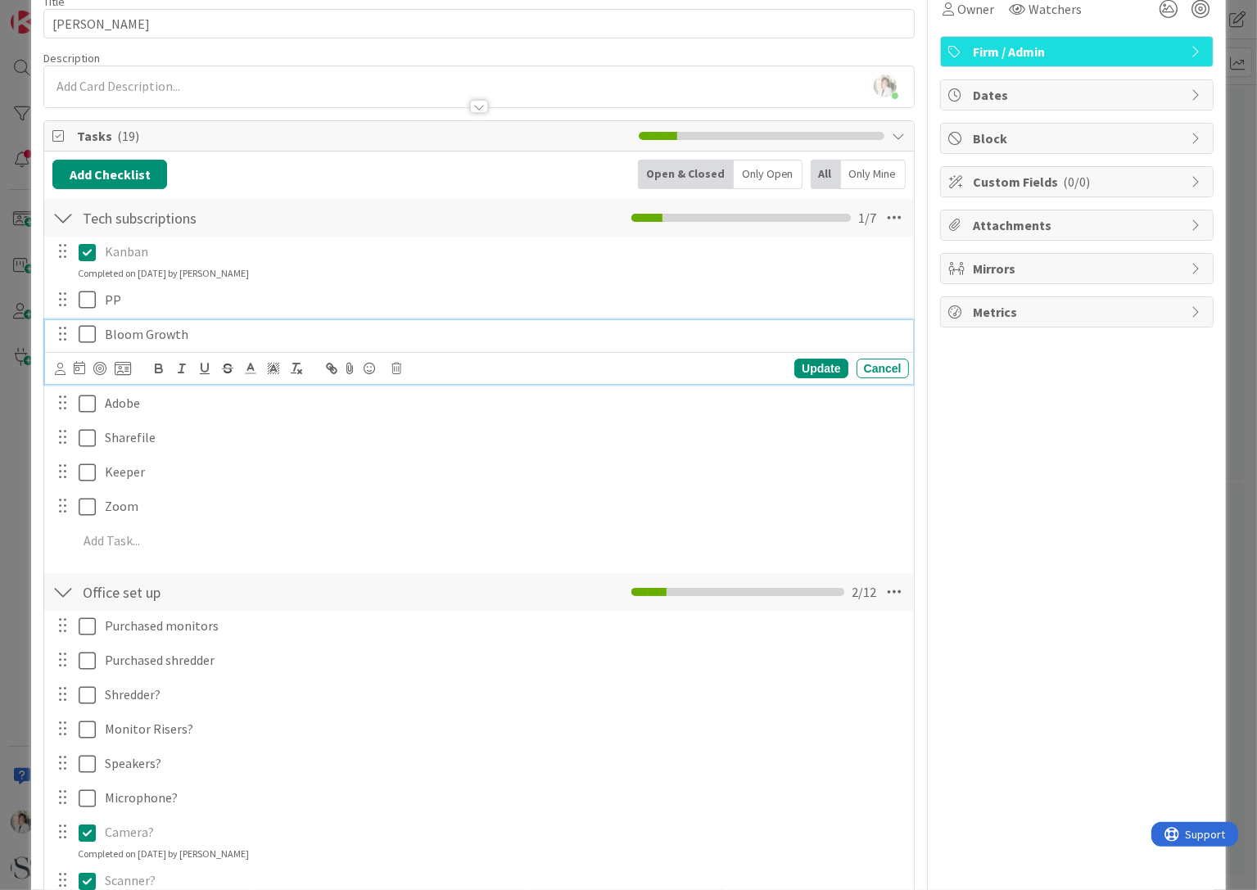
click at [86, 334] on icon at bounding box center [91, 334] width 25 height 20
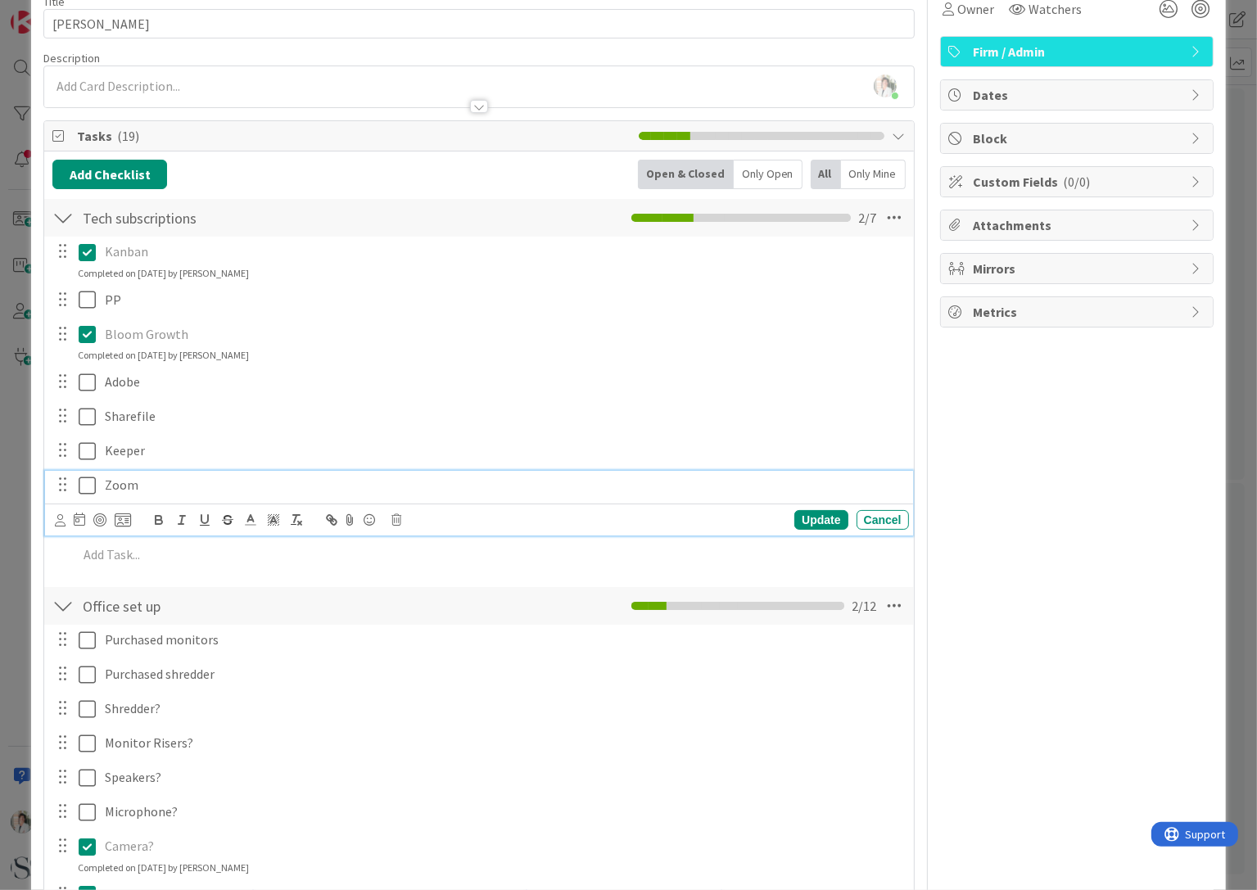
click at [88, 487] on icon at bounding box center [91, 486] width 25 height 20
